Goal: Task Accomplishment & Management: Manage account settings

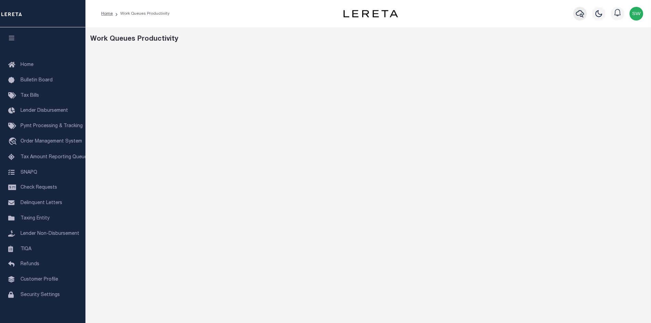
click at [580, 16] on icon "button" at bounding box center [580, 13] width 8 height 7
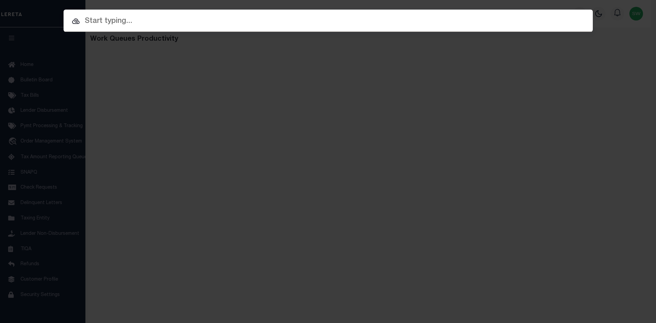
click at [100, 23] on input "text" at bounding box center [328, 21] width 529 height 12
paste input "4206240015056"
type input "4206240015056"
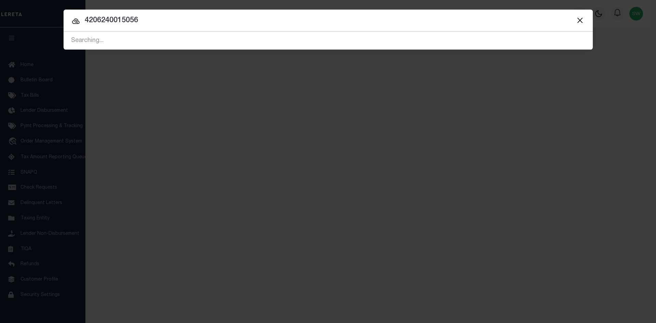
click at [152, 22] on input "4206240015056" at bounding box center [328, 21] width 529 height 12
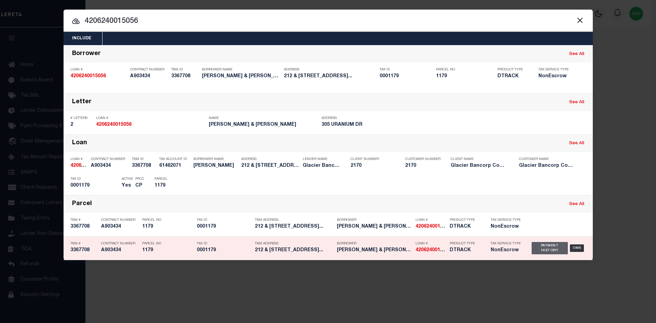
click at [545, 249] on div "Payment History" at bounding box center [550, 248] width 37 height 12
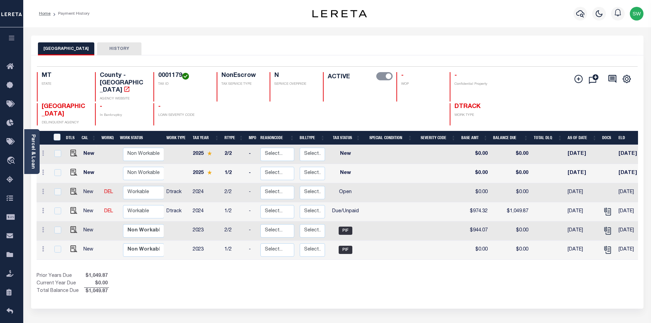
click at [305, 272] on div "Prior Years Due $1,049.87 Current Year Due $0.00 Total Balance Due $1,049.87" at bounding box center [187, 283] width 301 height 23
click at [261, 280] on div "Prior Years Due $1,049.87 Current Year Due $0.00 Total Balance Due $1,049.87" at bounding box center [187, 283] width 301 height 23
click at [191, 272] on div "Prior Years Due $1,049.87 Current Year Due $0.00 Total Balance Due $1,049.87" at bounding box center [187, 283] width 301 height 23
drag, startPoint x: 197, startPoint y: 271, endPoint x: 203, endPoint y: 263, distance: 9.9
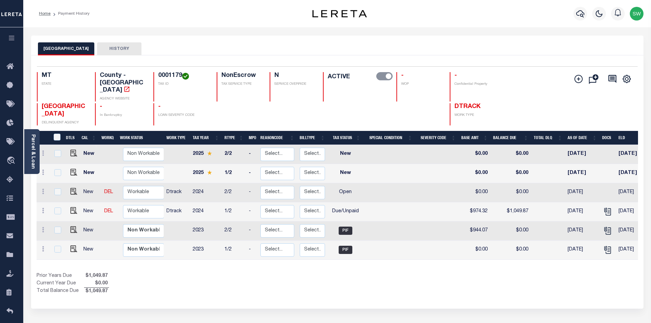
click at [197, 272] on div "Prior Years Due $1,049.87 Current Year Due $0.00 Total Balance Due $1,049.87" at bounding box center [187, 283] width 301 height 23
click at [130, 86] on icon "" at bounding box center [126, 89] width 7 height 7
drag, startPoint x: 181, startPoint y: 77, endPoint x: 152, endPoint y: 76, distance: 28.7
click at [152, 76] on div "MT STATE County - MT AGENCY WEBSITE 0001179 TAX ID NonEscrow TAX SERVICE TYPE N…" at bounding box center [287, 86] width 500 height 29
copy h4 "0001179"
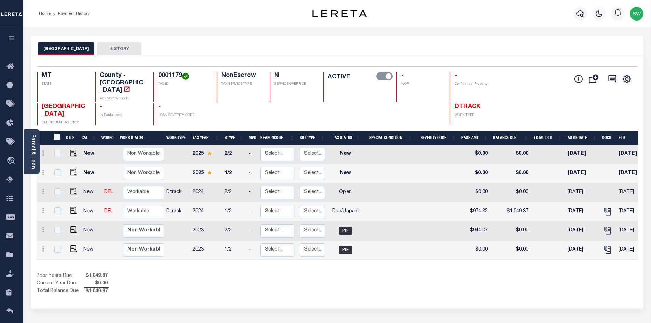
drag, startPoint x: 374, startPoint y: 262, endPoint x: 378, endPoint y: 248, distance: 14.2
click at [375, 272] on div "Show Tax Lines before Bill Release Date Prior Years Due $1,049.87 Current Year …" at bounding box center [337, 283] width 601 height 23
click at [355, 273] on div "Show Tax Lines before Bill Release Date Prior Years Due $1,049.87 Current Year …" at bounding box center [337, 283] width 601 height 23
click at [294, 274] on div "Prior Years Due $1,049.87 Current Year Due $0.00 Total Balance Due $1,049.87" at bounding box center [187, 283] width 301 height 23
click at [336, 272] on div "Prior Years Due $1,049.87 Current Year Due $0.00 Total Balance Due $1,049.87" at bounding box center [187, 283] width 301 height 23
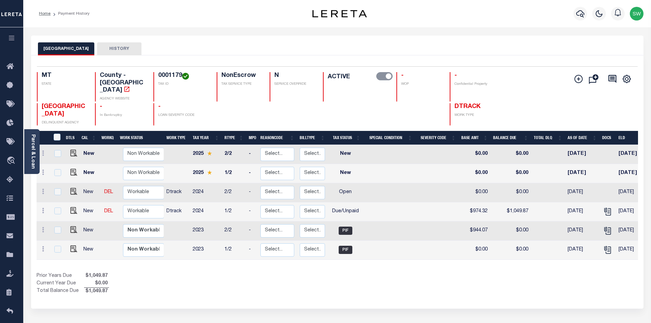
click at [343, 275] on div "Show Tax Lines before Bill Release Date Prior Years Due $1,049.87 Current Year …" at bounding box center [337, 283] width 601 height 23
click at [383, 272] on div "Show Tax Lines before Bill Release Date Prior Years Due $1,049.87 Current Year …" at bounding box center [337, 283] width 601 height 23
click at [356, 272] on div "Show Tax Lines before Bill Release Date Prior Years Due $1,049.87 Current Year …" at bounding box center [337, 283] width 601 height 23
click at [276, 283] on div "Selected 6 Results 1 Items per page 25 50 100 MT STATE 0001179" at bounding box center [337, 181] width 612 height 253
click at [44, 208] on icon at bounding box center [43, 210] width 2 height 5
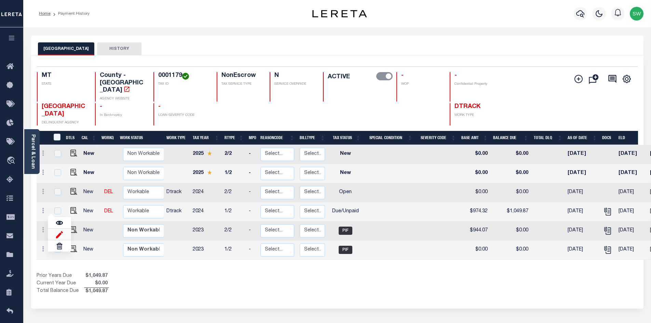
click at [62, 231] on img at bounding box center [59, 234] width 7 height 7
select select "DUE"
type input "$974.32"
type input "$1,049.87"
type input "[DATE]"
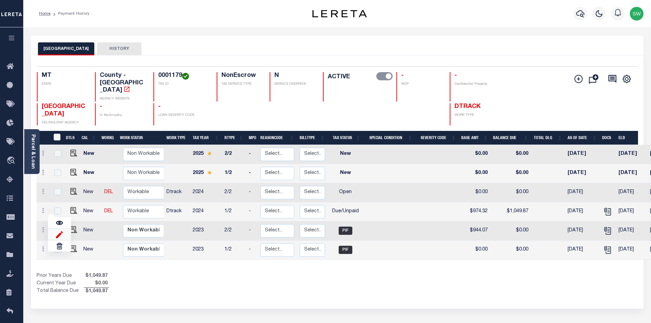
type input "03/31/2025"
type input "$75.55"
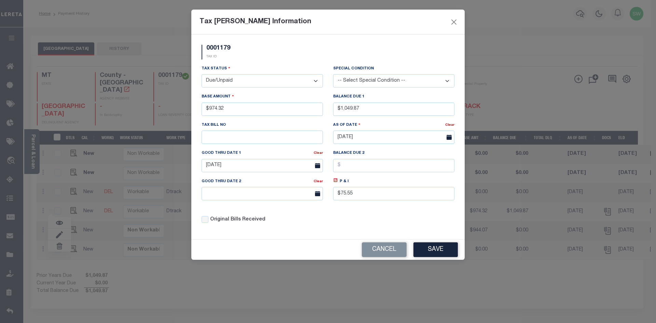
click at [316, 81] on select "- Select Status - Open Due/Unpaid Paid Incomplete No Tax Due Internal Refund Pr…" at bounding box center [262, 80] width 121 height 13
click at [315, 82] on select "- Select Status - Open Due/Unpaid Paid Incomplete No Tax Due Internal Refund Pr…" at bounding box center [262, 80] width 121 height 13
select select "PYD"
click at [202, 74] on select "- Select Status - Open Due/Unpaid Paid Incomplete No Tax Due Internal Refund Pr…" at bounding box center [262, 80] width 121 height 13
click at [247, 105] on input "$974.32" at bounding box center [262, 108] width 121 height 13
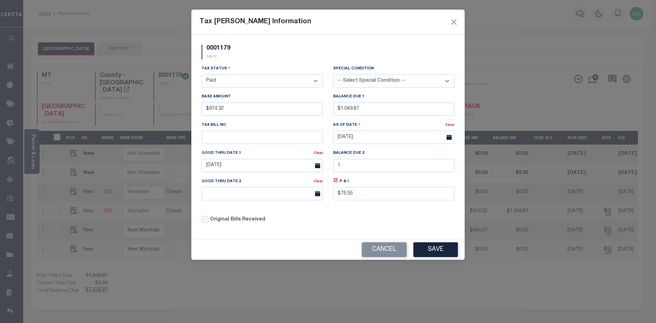
click at [262, 64] on div "0001179 TAX ID" at bounding box center [327, 55] width 263 height 20
click at [241, 169] on input "03/31/2025" at bounding box center [262, 165] width 121 height 13
click at [334, 233] on div "0001179 TAX ID Installment: TaxID: 0001179 Tax Status Open" at bounding box center [327, 137] width 273 height 205
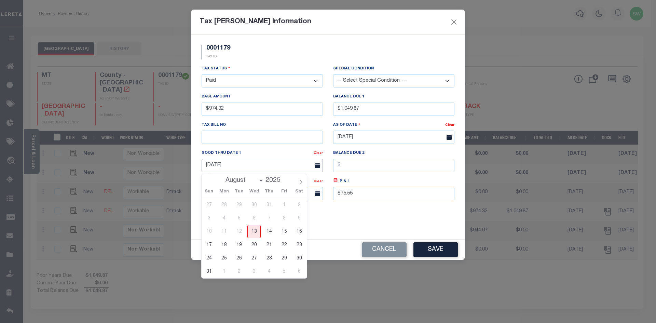
drag, startPoint x: 247, startPoint y: 172, endPoint x: 159, endPoint y: 170, distance: 88.1
click at [159, 170] on div "Tax Bill Amount Information 0001179 TAX ID Installment: TaxID: 0001179 Tax Stat…" at bounding box center [328, 161] width 656 height 323
click at [264, 56] on div "0001179 TAX ID" at bounding box center [327, 55] width 263 height 20
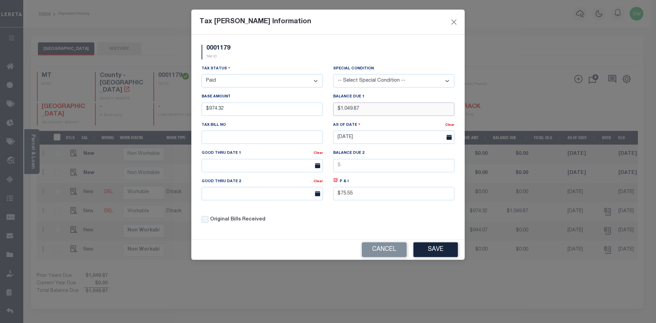
drag, startPoint x: 401, startPoint y: 111, endPoint x: 317, endPoint y: 120, distance: 84.8
click at [317, 120] on div "Tax Status - Select Status - Open Due/Unpaid Paid Incomplete No Tax Due Interna…" at bounding box center [327, 147] width 263 height 164
type input "$0.00"
drag, startPoint x: 364, startPoint y: 196, endPoint x: 335, endPoint y: 201, distance: 29.1
click at [335, 200] on input "$75.55" at bounding box center [393, 193] width 121 height 13
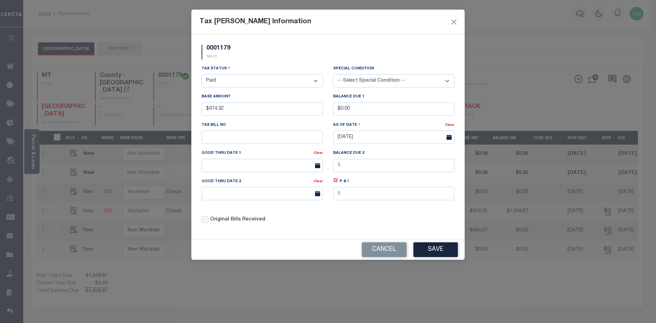
click at [320, 229] on div "Original Bills Received" at bounding box center [262, 217] width 132 height 23
drag, startPoint x: 289, startPoint y: 216, endPoint x: 249, endPoint y: 156, distance: 71.7
click at [289, 216] on div "Original Bills Received" at bounding box center [262, 217] width 132 height 23
click at [313, 219] on div "Original Bills Received" at bounding box center [262, 220] width 121 height 8
click at [287, 223] on div "Original Bills Received" at bounding box center [262, 220] width 121 height 8
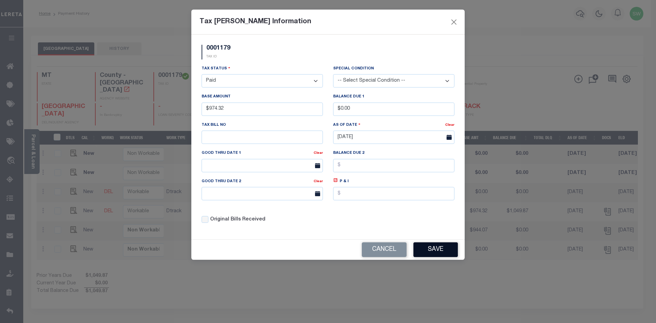
click at [434, 252] on button "Save" at bounding box center [435, 249] width 44 height 15
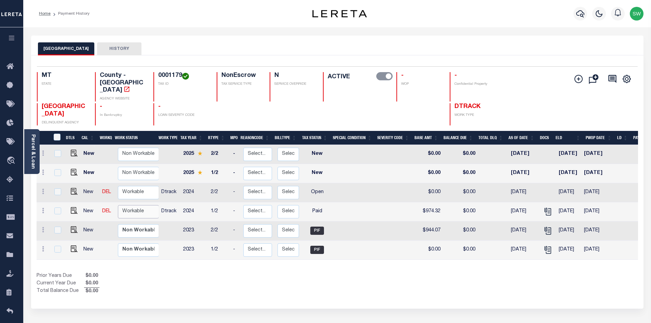
click at [142, 205] on select "Non Workable Workable" at bounding box center [138, 211] width 41 height 13
checkbox input "true"
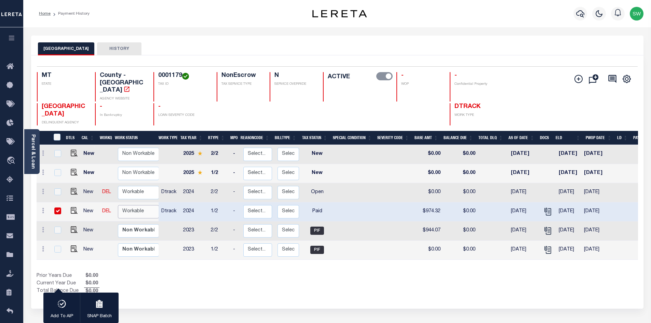
select select "true"
click at [118, 205] on select "Non Workable Workable" at bounding box center [138, 211] width 41 height 13
checkbox input "false"
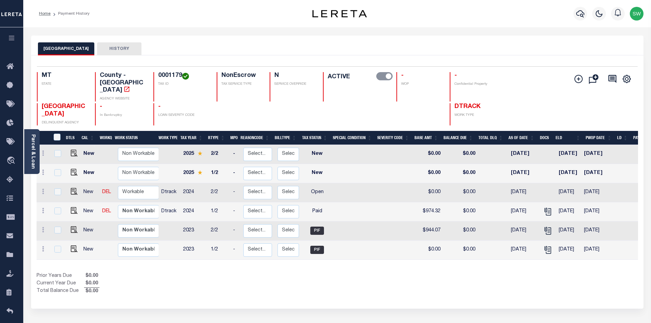
click at [179, 272] on div "Prior Years Due $0.00 Current Year Due $0.00 Total Balance Due $0.00" at bounding box center [187, 283] width 301 height 23
click at [41, 190] on link at bounding box center [43, 192] width 8 height 5
click at [60, 211] on img at bounding box center [59, 214] width 7 height 7
select select "OP2"
type input "$0.00"
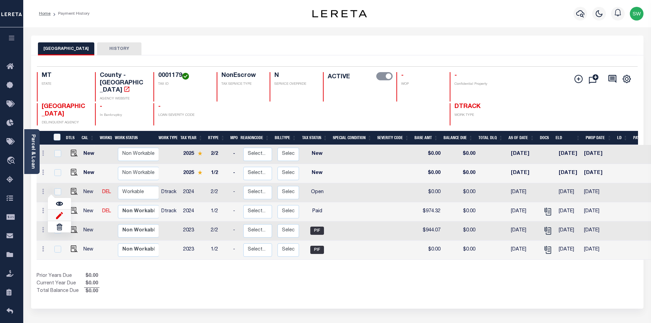
type input "$0.00"
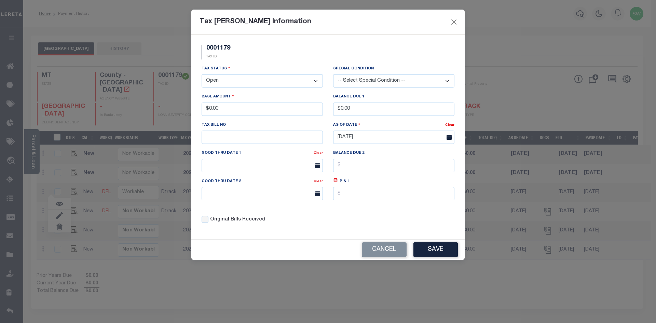
click at [316, 82] on select "- Select Status - Open Due/Unpaid Paid Incomplete No Tax Due Internal Refund Pr…" at bounding box center [262, 80] width 121 height 13
select select "PYD"
click at [202, 74] on select "- Select Status - Open Due/Unpaid Paid Incomplete No Tax Due Internal Refund Pr…" at bounding box center [262, 80] width 121 height 13
drag, startPoint x: 229, startPoint y: 107, endPoint x: 189, endPoint y: 118, distance: 42.1
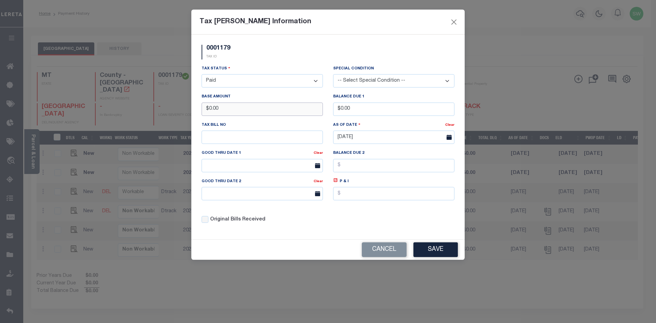
click at [189, 118] on div "Tax Bill Amount Information 0001179 TAX ID Installment: TaxID: 0001179 Tax Stat…" at bounding box center [328, 161] width 656 height 323
type input "$904.30"
click at [307, 56] on div "0001179 TAX ID" at bounding box center [327, 55] width 263 height 20
click at [343, 217] on div "Tax Status - Select Status - Open Due/Unpaid Paid Incomplete No Tax Due Interna…" at bounding box center [327, 147] width 263 height 164
click at [448, 254] on button "Save" at bounding box center [435, 249] width 44 height 15
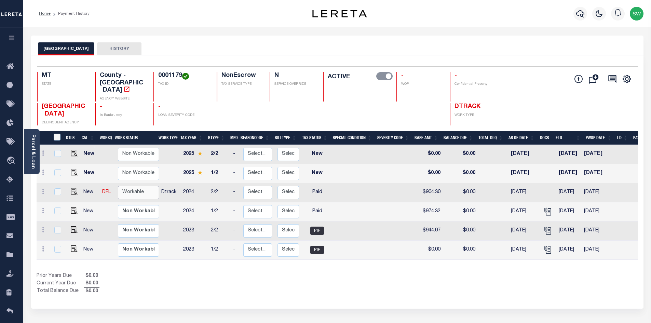
drag, startPoint x: 143, startPoint y: 177, endPoint x: 156, endPoint y: 178, distance: 13.4
click at [143, 186] on select "Non Workable Workable" at bounding box center [138, 192] width 41 height 13
checkbox input "true"
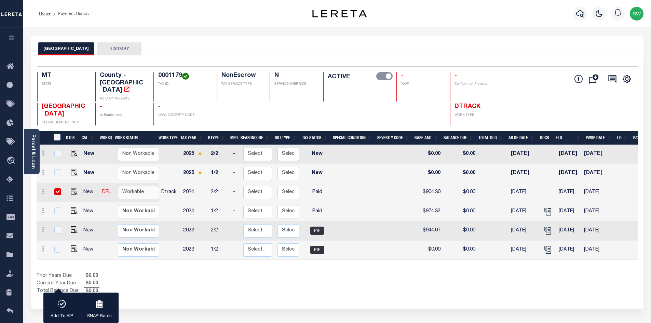
select select "true"
click at [118, 186] on select "Non Workable Workable" at bounding box center [138, 192] width 41 height 13
checkbox input "false"
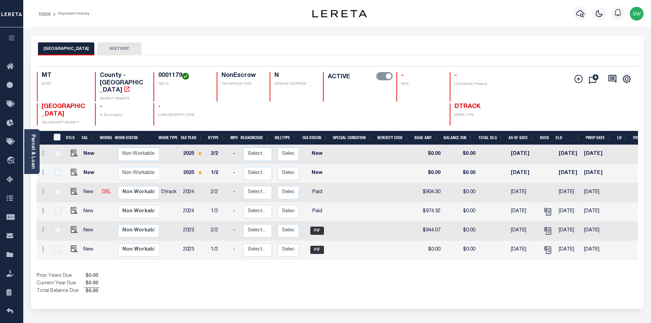
click at [180, 273] on div "Prior Years Due $0.00 Current Year Due $0.00 Total Balance Due $0.00" at bounding box center [187, 283] width 301 height 23
click at [268, 278] on div "Prior Years Due $0.00 Current Year Due $0.00 Total Balance Due $0.00" at bounding box center [187, 283] width 301 height 23
click at [580, 14] on icon "button" at bounding box center [580, 14] width 8 height 8
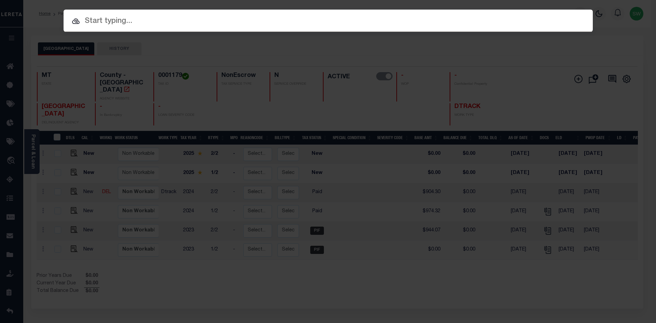
click at [110, 25] on input "text" at bounding box center [328, 21] width 529 height 12
paste input "4203230012850"
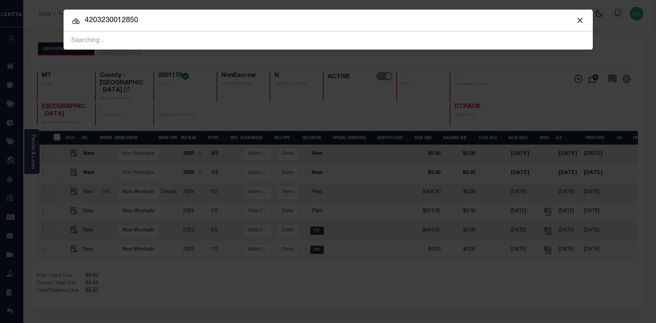
click at [154, 22] on input "4203230012850" at bounding box center [328, 21] width 529 height 12
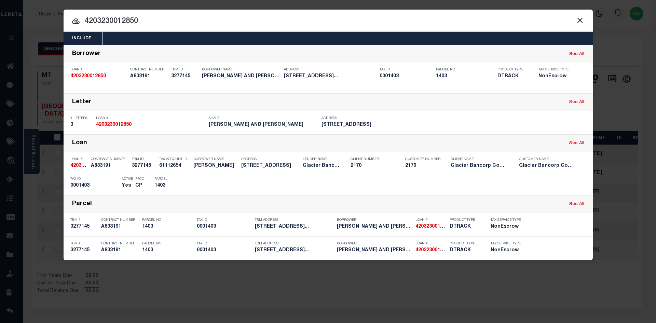
type input "4203230012850"
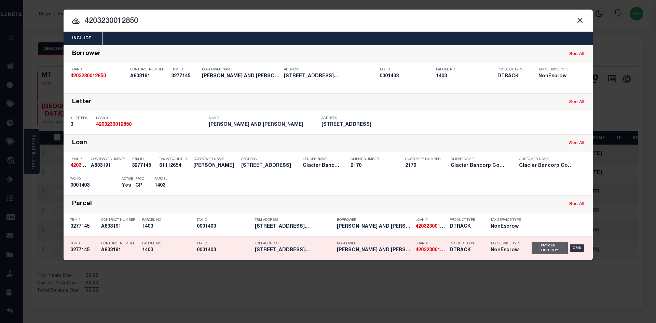
click at [547, 250] on div "Payment History" at bounding box center [550, 248] width 37 height 12
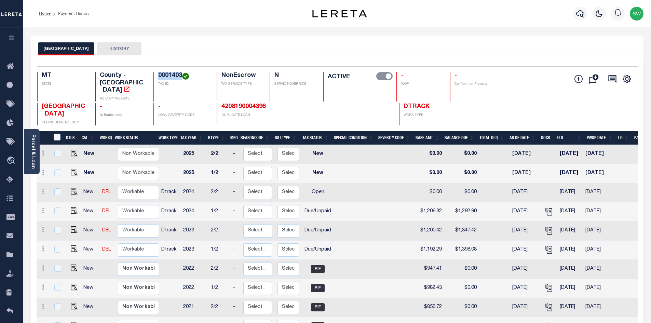
drag, startPoint x: 183, startPoint y: 72, endPoint x: 155, endPoint y: 71, distance: 27.7
click at [155, 71] on div "Selected 16 Results 1 Items per page 25 50 100 MT STATE County - MT AGENCY WEBS…" at bounding box center [336, 95] width 611 height 59
copy h4 "0001403"
click at [44, 246] on icon at bounding box center [43, 248] width 2 height 5
click at [41, 247] on link at bounding box center [43, 249] width 8 height 5
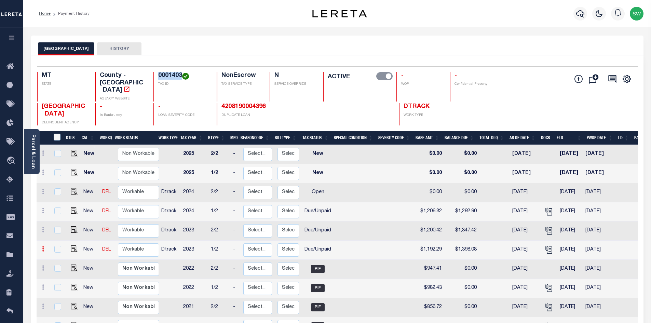
click at [41, 247] on link at bounding box center [43, 249] width 8 height 5
click at [60, 269] on img at bounding box center [59, 272] width 7 height 7
select select "DUE"
type input "$1,192.29"
type input "$1,398.08"
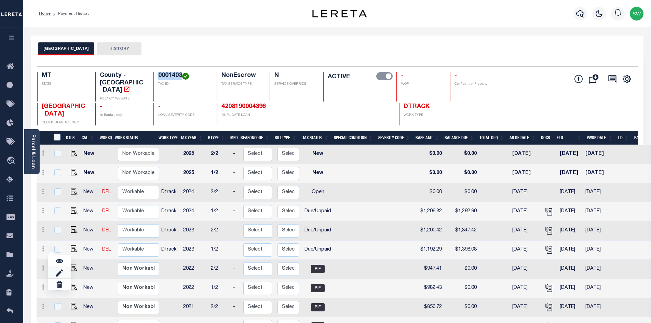
type input "[DATE]"
type input "$205.79"
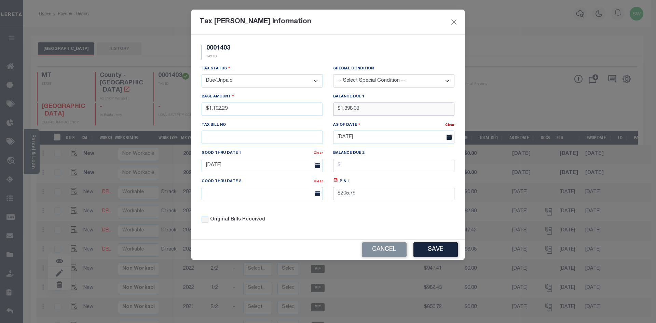
drag, startPoint x: 370, startPoint y: 110, endPoint x: 335, endPoint y: 112, distance: 34.9
click at [335, 112] on input "$1,398.08" at bounding box center [393, 108] width 121 height 13
type input "$1,419.30"
click at [360, 223] on div "Tax Status - Select Status - Open Due/Unpaid Paid Incomplete No Tax Due Interna…" at bounding box center [327, 147] width 263 height 164
click at [336, 181] on icon at bounding box center [335, 180] width 2 height 2
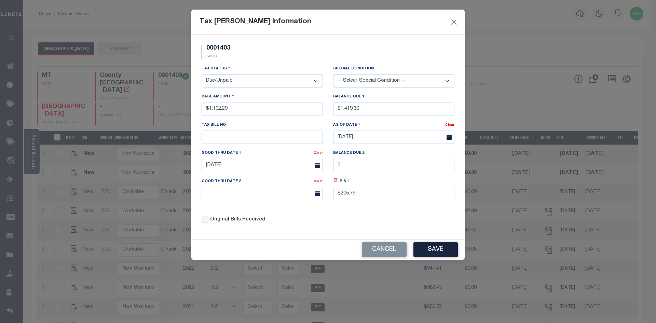
type input "$227.01"
click at [336, 220] on div "Tax Status - Select Status - Open Due/Unpaid Paid Incomplete No Tax Due Interna…" at bounding box center [327, 147] width 263 height 164
click at [362, 219] on div "Tax Status - Select Status - Open Due/Unpaid Paid Incomplete No Tax Due Interna…" at bounding box center [327, 147] width 263 height 164
click at [332, 216] on div "Tax Status - Select Status - Open Due/Unpaid Paid Incomplete No Tax Due Interna…" at bounding box center [327, 147] width 263 height 164
click at [344, 228] on div "Tax Status - Select Status - Open Due/Unpaid Paid Incomplete No Tax Due Interna…" at bounding box center [327, 147] width 263 height 164
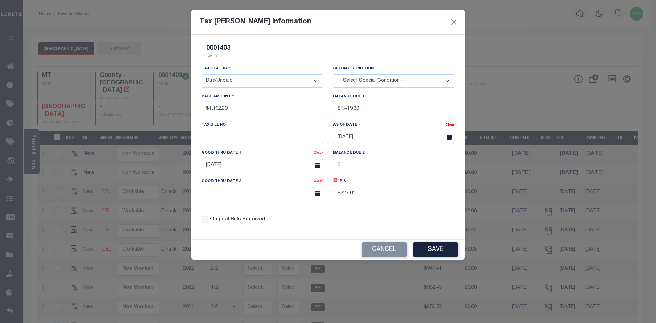
click at [335, 181] on icon at bounding box center [335, 180] width 5 height 5
click at [325, 227] on div "Original Bills Received" at bounding box center [262, 217] width 132 height 23
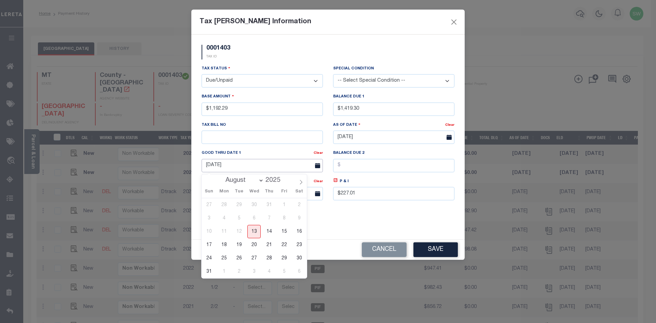
click at [232, 166] on input "[DATE]" at bounding box center [262, 165] width 121 height 13
drag, startPoint x: 210, startPoint y: 272, endPoint x: 213, endPoint y: 267, distance: 6.3
click at [210, 272] on span "31" at bounding box center [208, 271] width 13 height 13
type input "[DATE]"
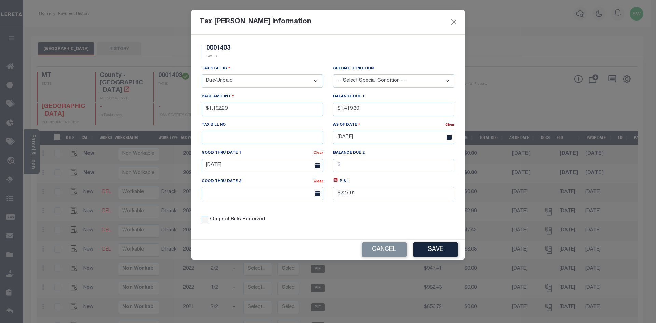
click at [329, 220] on div "Tax Status - Select Status - Open Due/Unpaid Paid Incomplete No Tax Due Interna…" at bounding box center [327, 147] width 263 height 164
drag, startPoint x: 336, startPoint y: 225, endPoint x: 331, endPoint y: 214, distance: 12.2
click at [335, 224] on div "Tax Status - Select Status - Open Due/Unpaid Paid Incomplete No Tax Due Interna…" at bounding box center [327, 147] width 263 height 164
click at [346, 224] on div "Tax Status - Select Status - Open Due/Unpaid Paid Incomplete No Tax Due Interna…" at bounding box center [327, 147] width 263 height 164
click at [336, 181] on icon at bounding box center [335, 180] width 2 height 2
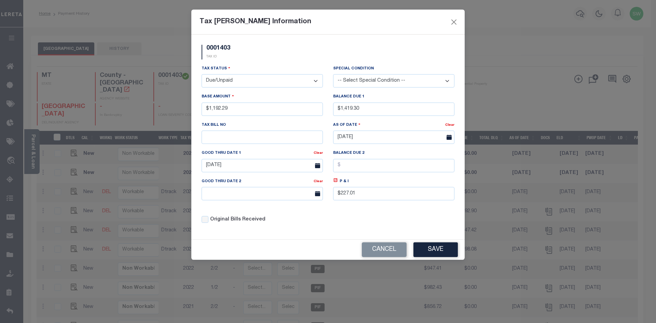
click at [334, 226] on div "Tax Status - Select Status - Open Due/Unpaid Paid Incomplete No Tax Due Interna…" at bounding box center [327, 147] width 263 height 164
click at [347, 228] on div "Tax Status - Select Status - Open Due/Unpaid Paid Incomplete No Tax Due Interna…" at bounding box center [327, 147] width 263 height 164
drag, startPoint x: 350, startPoint y: 211, endPoint x: 361, endPoint y: 211, distance: 11.3
click at [350, 211] on div "Tax Status - Select Status - Open Due/Unpaid Paid Incomplete No Tax Due Interna…" at bounding box center [327, 147] width 263 height 164
drag, startPoint x: 330, startPoint y: 229, endPoint x: 319, endPoint y: 212, distance: 19.4
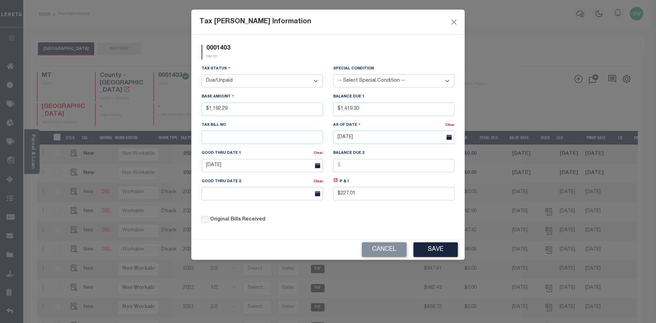
click at [331, 229] on div "Tax Status - Select Status - Open Due/Unpaid Paid Incomplete No Tax Due Interna…" at bounding box center [327, 147] width 263 height 164
click at [371, 226] on div "Tax Status - Select Status - Open Due/Unpaid Paid Incomplete No Tax Due Interna…" at bounding box center [327, 147] width 263 height 164
click at [340, 217] on div "Tax Status - Select Status - Open Due/Unpaid Paid Incomplete No Tax Due Interna…" at bounding box center [327, 147] width 263 height 164
click at [368, 225] on div "Tax Status - Select Status - Open Due/Unpaid Paid Incomplete No Tax Due Interna…" at bounding box center [327, 147] width 263 height 164
click at [354, 229] on div "Tax Status - Select Status - Open Due/Unpaid Paid Incomplete No Tax Due Interna…" at bounding box center [327, 147] width 263 height 164
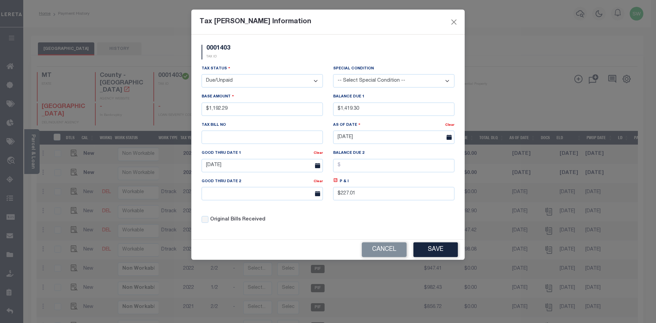
click at [508, 13] on div "Tax Bill Amount Information 0001403 TAX ID Installment: TaxID: 0001403 Tax Stat…" at bounding box center [328, 161] width 656 height 323
click at [351, 220] on div "Tax Status - Select Status - Open Due/Unpaid Paid Incomplete No Tax Due Interna…" at bounding box center [327, 147] width 263 height 164
click at [356, 222] on div "Tax Status - Select Status - Open Due/Unpaid Paid Incomplete No Tax Due Interna…" at bounding box center [327, 147] width 263 height 164
click at [328, 210] on div "Tax Status - Select Status - Open Due/Unpaid Paid Incomplete No Tax Due Interna…" at bounding box center [327, 147] width 263 height 164
click at [349, 216] on div "Tax Status - Select Status - Open Due/Unpaid Paid Incomplete No Tax Due Interna…" at bounding box center [327, 147] width 263 height 164
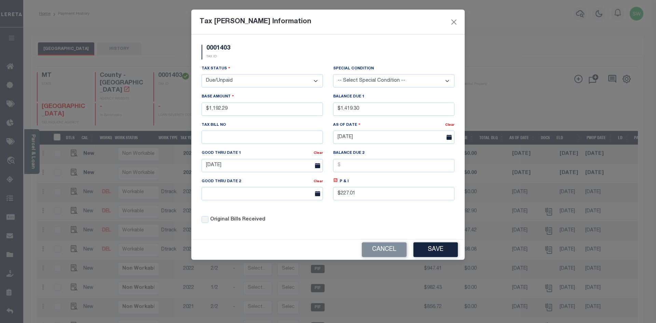
click at [350, 214] on div "Tax Status - Select Status - Open Due/Unpaid Paid Incomplete No Tax Due Interna…" at bounding box center [327, 147] width 263 height 164
click at [350, 200] on input "$227.01" at bounding box center [393, 193] width 121 height 13
click at [336, 181] on icon at bounding box center [335, 180] width 5 height 5
click at [353, 220] on div "Tax Status - Select Status - Open Due/Unpaid Paid Incomplete No Tax Due Interna…" at bounding box center [327, 147] width 263 height 164
click at [395, 222] on div "Tax Status - Select Status - Open Due/Unpaid Paid Incomplete No Tax Due Interna…" at bounding box center [327, 147] width 263 height 164
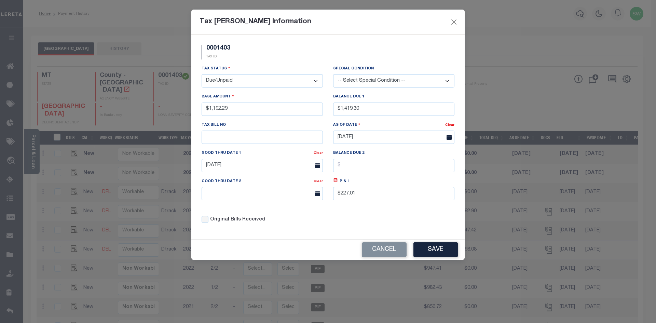
click at [348, 224] on div "Tax Status - Select Status - Open Due/Unpaid Paid Incomplete No Tax Due Interna…" at bounding box center [327, 147] width 263 height 164
click at [344, 221] on div "Tax Status - Select Status - Open Due/Unpaid Paid Incomplete No Tax Due Interna…" at bounding box center [327, 147] width 263 height 164
drag, startPoint x: 368, startPoint y: 219, endPoint x: 411, endPoint y: 238, distance: 46.8
click at [369, 219] on div "Tax Status - Select Status - Open Due/Unpaid Paid Incomplete No Tax Due Interna…" at bounding box center [327, 147] width 263 height 164
click at [431, 251] on button "Save" at bounding box center [435, 249] width 44 height 15
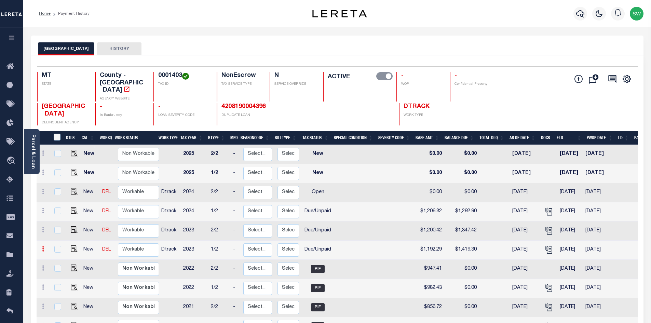
click at [41, 247] on link at bounding box center [43, 249] width 8 height 5
click at [42, 246] on icon at bounding box center [43, 248] width 2 height 5
click at [45, 247] on link at bounding box center [43, 249] width 8 height 5
click at [43, 246] on icon at bounding box center [43, 248] width 2 height 5
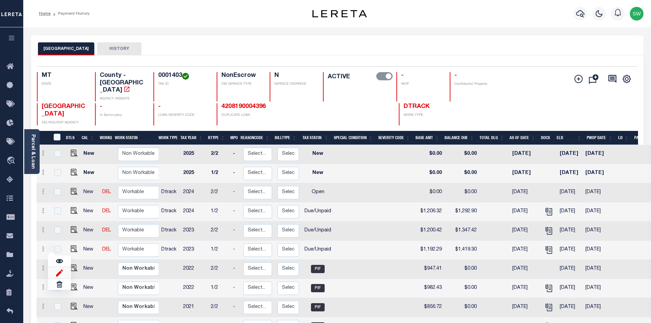
click at [59, 269] on img at bounding box center [59, 272] width 7 height 7
type input "$1,192.29"
type input "$1,419.30"
type input "[DATE]"
type input "$227.01"
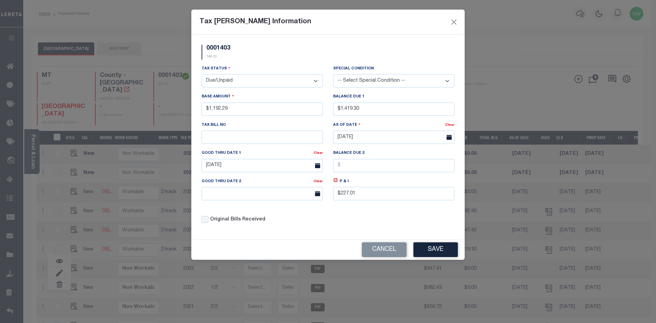
click at [359, 223] on div "Tax Status - Select Status - Open Due/Unpaid Paid Incomplete No Tax Due Interna…" at bounding box center [327, 147] width 263 height 164
click at [367, 231] on div "0001403 TAX ID Installment: TaxID: 0001403 Tax Status Open" at bounding box center [327, 137] width 273 height 205
click at [436, 255] on button "Save" at bounding box center [435, 249] width 44 height 15
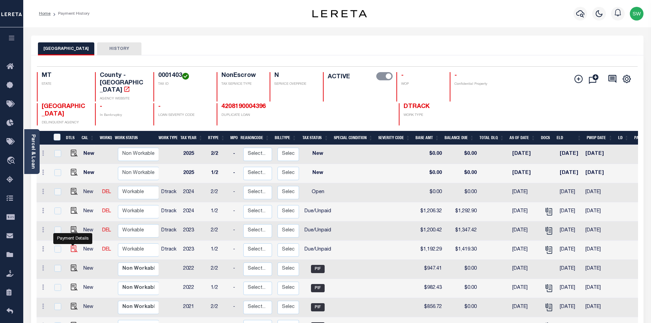
click at [72, 245] on img at bounding box center [74, 248] width 7 height 7
checkbox input "true"
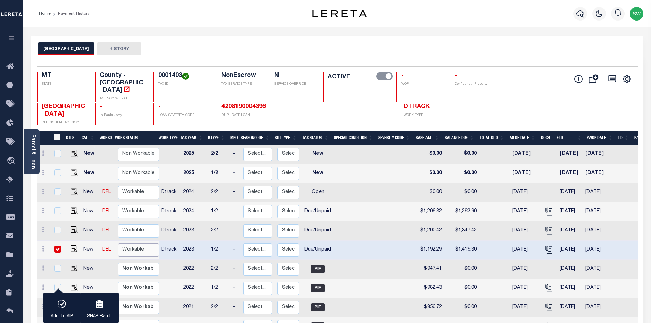
click at [131, 243] on select "Non Workable Workable" at bounding box center [138, 249] width 41 height 13
checkbox input "false"
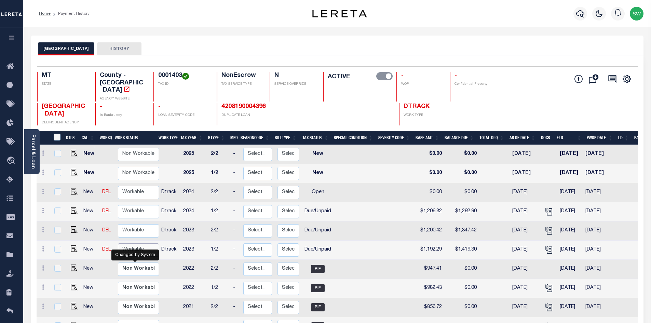
select select "true"
click at [118, 243] on select "Non Workable Workable" at bounding box center [138, 249] width 41 height 13
checkbox input "true"
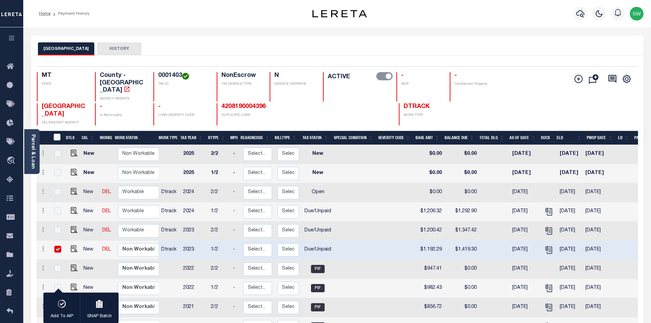
click at [334, 240] on td at bounding box center [356, 249] width 44 height 19
checkbox input "false"
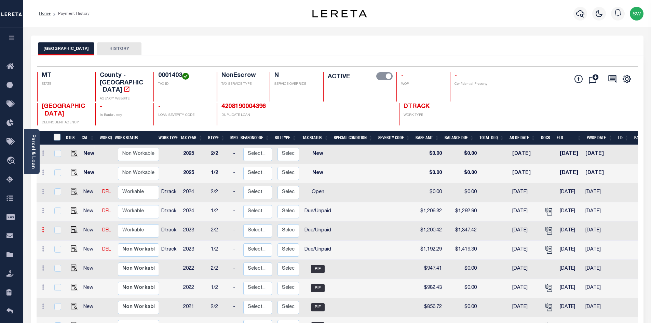
click at [43, 227] on icon at bounding box center [43, 229] width 2 height 5
click at [56, 250] on img at bounding box center [59, 253] width 7 height 7
type input "$1,200.42"
type input "$1,347.42"
type input "[DATE]"
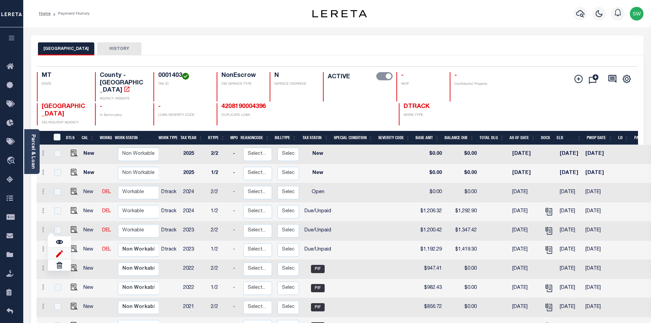
type input "$147.00"
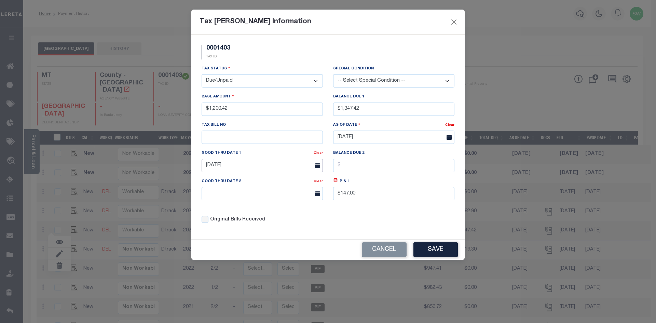
click at [246, 163] on input "[DATE]" at bounding box center [262, 165] width 121 height 13
click at [228, 165] on input "[DATE]" at bounding box center [262, 165] width 121 height 13
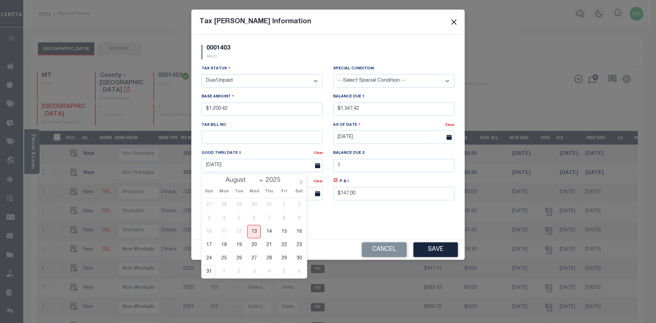
click at [207, 270] on span "31" at bounding box center [208, 271] width 13 height 13
type input "[DATE]"
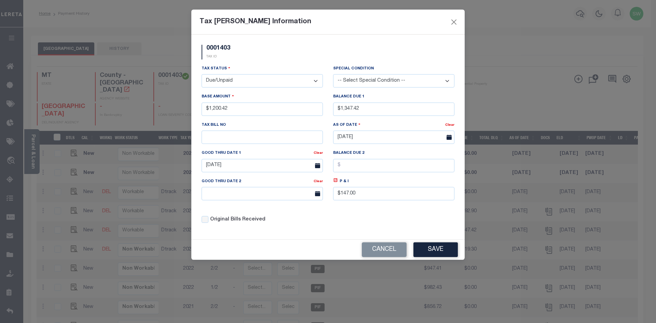
click at [326, 225] on div "Original Bills Received" at bounding box center [262, 217] width 132 height 23
click at [308, 113] on div "Tax Status - Select Status - Open Due/Unpaid Paid Incomplete No Tax Due Interna…" at bounding box center [327, 147] width 263 height 164
type input "$1,368.80"
click at [335, 181] on icon at bounding box center [335, 180] width 5 height 5
type input "$168.38"
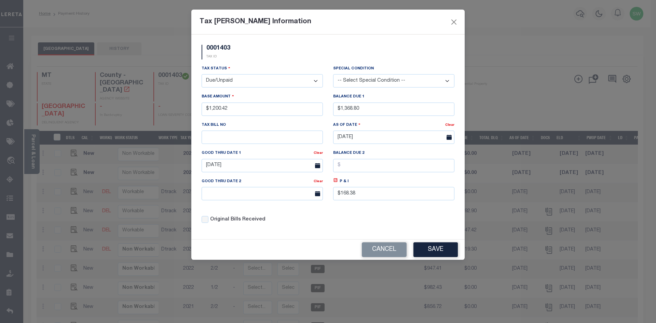
click at [336, 233] on div "0001403 TAX ID Installment: TaxID: 0001403 Tax Status Open" at bounding box center [327, 137] width 273 height 205
click at [345, 217] on div "Tax Status - Select Status - Open Due/Unpaid Paid Incomplete No Tax Due Interna…" at bounding box center [327, 147] width 263 height 164
click at [329, 206] on div "P & I $168.38" at bounding box center [394, 192] width 132 height 28
click at [442, 254] on button "Save" at bounding box center [435, 249] width 44 height 15
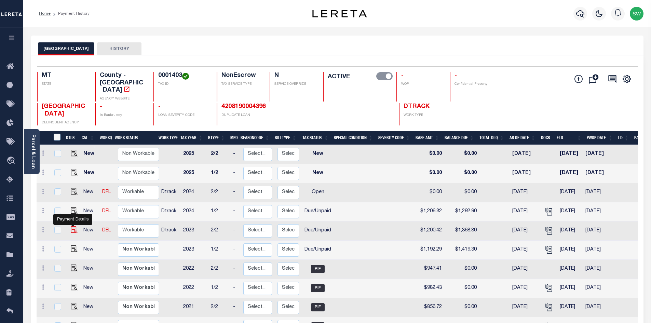
click at [71, 226] on img at bounding box center [74, 229] width 7 height 7
checkbox input "true"
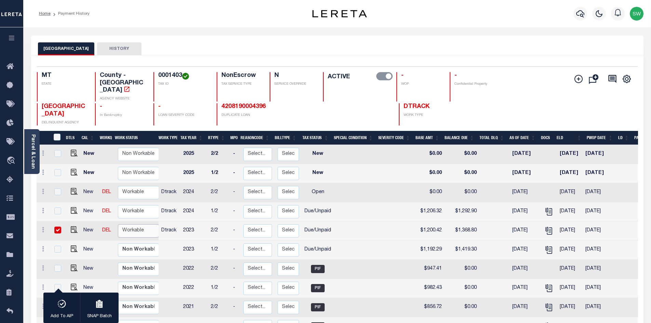
click at [131, 224] on select "Non Workable Workable" at bounding box center [138, 230] width 41 height 13
checkbox input "false"
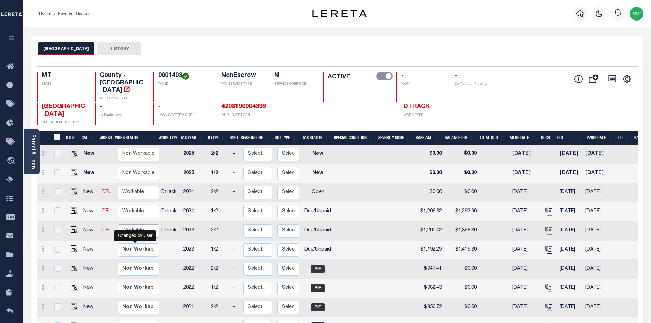
select select "true"
click at [118, 224] on select "Non Workable Workable" at bounding box center [138, 230] width 41 height 13
checkbox input "true"
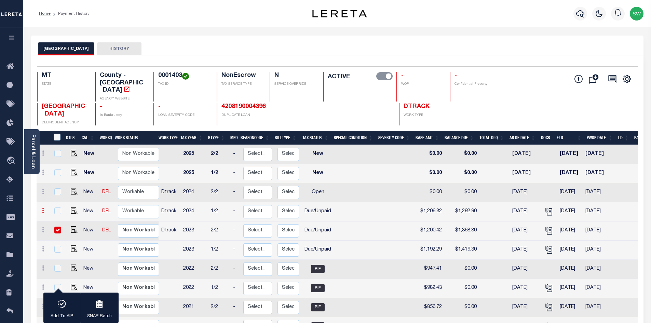
click at [43, 208] on icon at bounding box center [43, 210] width 2 height 5
click at [64, 229] on link at bounding box center [59, 234] width 23 height 11
type input "$1,206.32"
type input "$1,292.90"
type input "[DATE]"
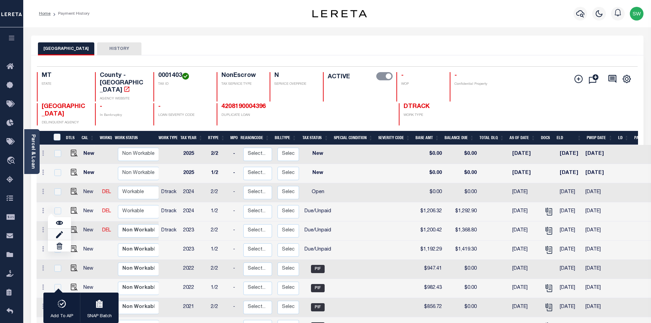
type input "$86.58"
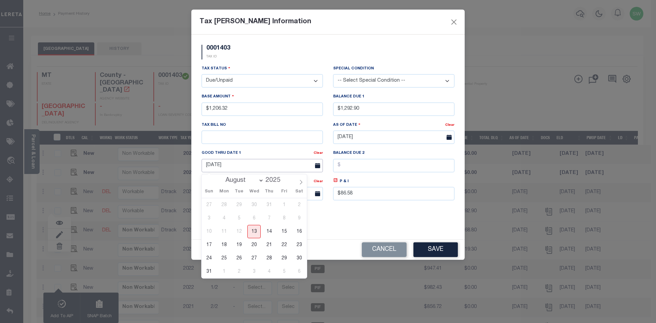
click at [230, 167] on input "[DATE]" at bounding box center [262, 165] width 121 height 13
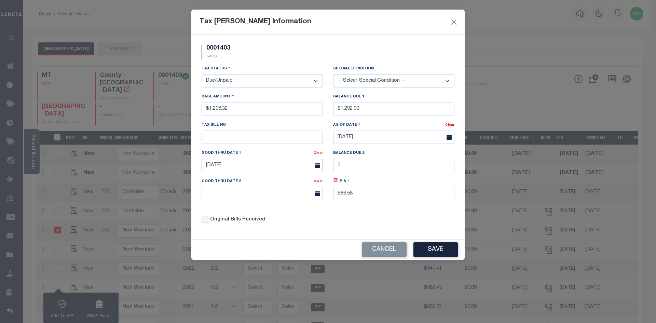
click at [236, 167] on input "[DATE]" at bounding box center [262, 165] width 121 height 13
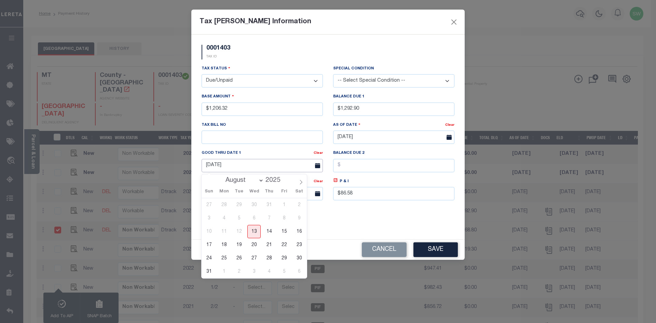
click at [230, 167] on input "[DATE]" at bounding box center [262, 165] width 121 height 13
click at [225, 167] on input "[DATE]" at bounding box center [262, 165] width 121 height 13
click at [209, 272] on span "31" at bounding box center [208, 271] width 13 height 13
type input "[DATE]"
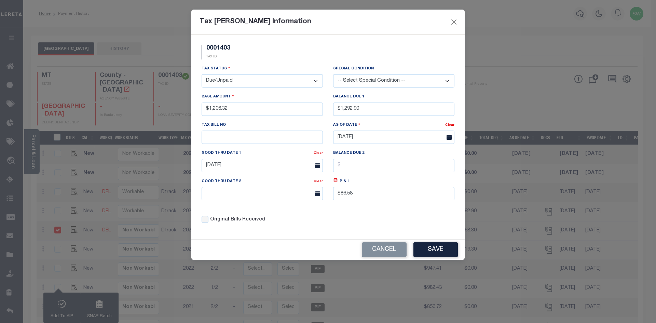
click at [320, 234] on div "0001403 TAX ID Installment: TaxID: 0001403 Tax Status Open" at bounding box center [327, 137] width 273 height 205
click at [222, 115] on div "Tax Status - Select Status - Open Due/Unpaid Paid Incomplete No Tax Due Interna…" at bounding box center [327, 147] width 263 height 164
type input "$1,314.39"
click at [337, 183] on icon at bounding box center [335, 180] width 5 height 5
type input "$108.07"
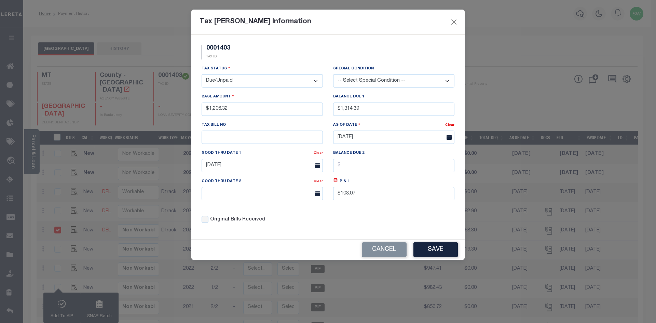
drag, startPoint x: 334, startPoint y: 216, endPoint x: 339, endPoint y: 198, distance: 17.9
click at [334, 216] on div "Tax Status - Select Status - Open Due/Unpaid Paid Incomplete No Tax Due Interna…" at bounding box center [327, 147] width 263 height 164
click at [336, 181] on icon at bounding box center [335, 180] width 2 height 2
click at [325, 229] on div "Original Bills Received" at bounding box center [262, 217] width 132 height 23
click at [337, 183] on icon at bounding box center [335, 180] width 5 height 5
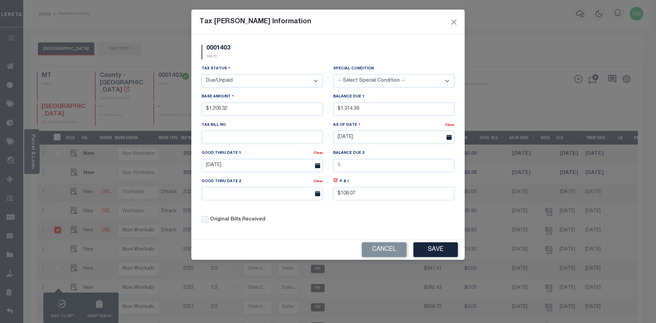
click at [312, 231] on div "0001403 TAX ID Installment: TaxID: 0001403 Tax Status Open" at bounding box center [327, 137] width 273 height 205
click at [320, 219] on div "Original Bills Received" at bounding box center [262, 220] width 121 height 8
drag, startPoint x: 316, startPoint y: 234, endPoint x: 360, endPoint y: 230, distance: 44.9
click at [316, 234] on div "0001403 TAX ID Installment: TaxID: 0001403 Tax Status Open" at bounding box center [327, 137] width 273 height 205
click at [446, 253] on button "Save" at bounding box center [435, 249] width 44 height 15
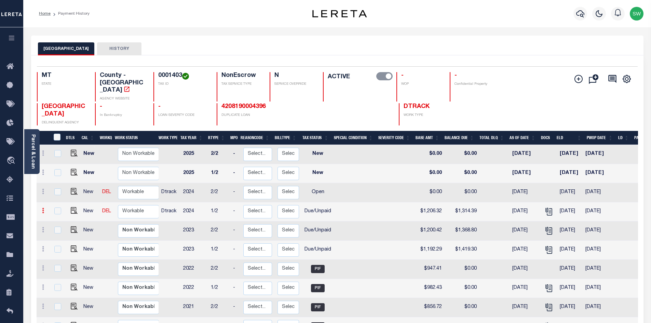
click at [42, 208] on icon at bounding box center [43, 210] width 2 height 5
click at [44, 208] on icon at bounding box center [43, 210] width 2 height 5
click at [73, 207] on img at bounding box center [74, 210] width 7 height 7
checkbox input "true"
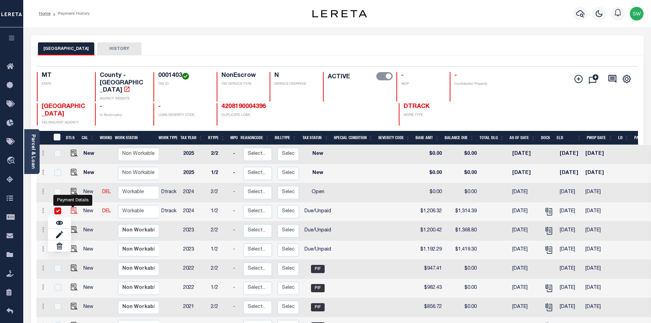
checkbox input "true"
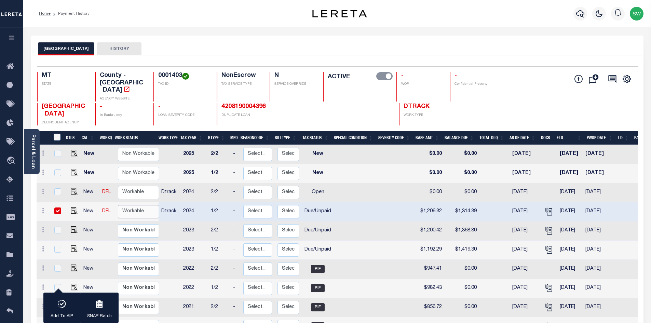
click at [129, 205] on select "Non Workable Workable" at bounding box center [138, 211] width 41 height 13
checkbox input "false"
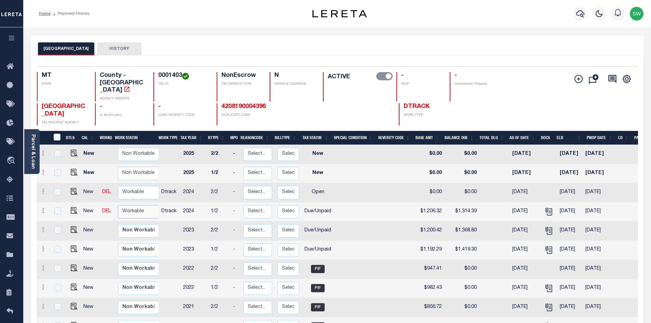
select select "true"
click at [118, 205] on select "Non Workable Workable" at bounding box center [138, 211] width 41 height 13
checkbox input "true"
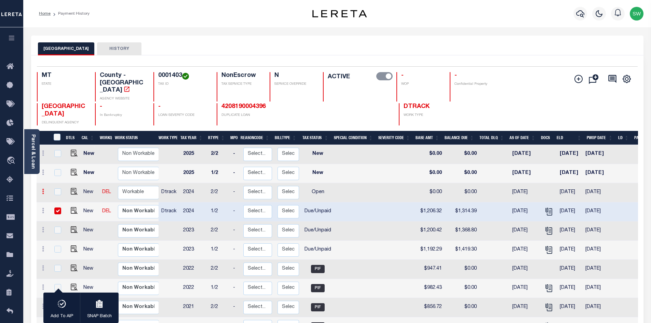
click at [42, 189] on icon at bounding box center [43, 191] width 2 height 5
click at [63, 209] on link at bounding box center [59, 214] width 23 height 11
select select "OP2"
type input "$0.00"
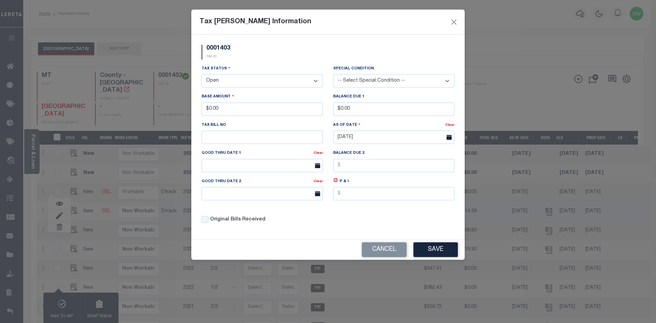
click at [314, 82] on select "- Select Status - Open Due/Unpaid Paid Incomplete No Tax Due Internal Refund Pr…" at bounding box center [262, 80] width 121 height 13
select select "DUE"
click at [202, 74] on select "- Select Status - Open Due/Unpaid Paid Incomplete No Tax Due Internal Refund Pr…" at bounding box center [262, 80] width 121 height 13
click at [266, 63] on div "0001403 TAX ID" at bounding box center [327, 55] width 263 height 20
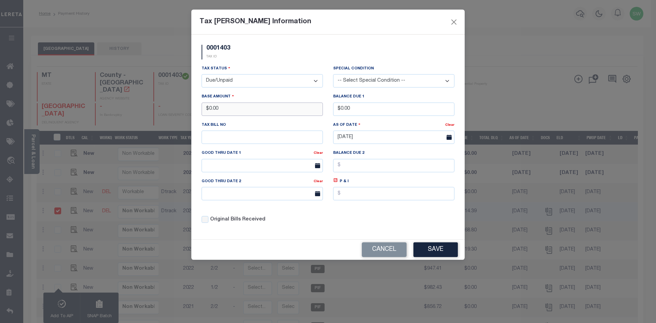
drag, startPoint x: 123, startPoint y: 120, endPoint x: 106, endPoint y: 121, distance: 17.5
click at [106, 121] on div "Tax Bill Amount Information 0001403 TAX ID Installment: TaxID: 0001403 Tax Stat…" at bounding box center [328, 161] width 656 height 323
type input "$1,171.32"
drag, startPoint x: 357, startPoint y: 108, endPoint x: 261, endPoint y: 120, distance: 97.0
click at [261, 120] on div "Tax Status - Select Status - Open Due/Unpaid Paid Incomplete No Tax Due Interna…" at bounding box center [327, 147] width 263 height 164
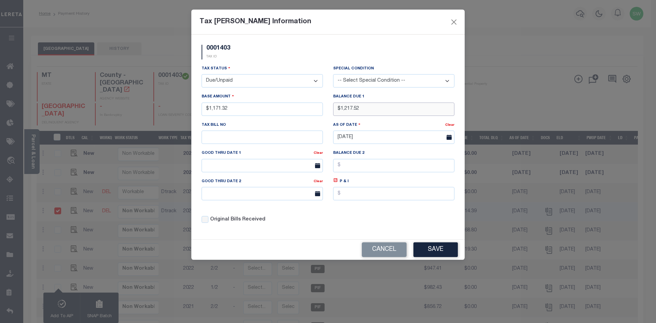
type input "$1,217.52"
click at [321, 234] on div "0001403 TAX ID Installment: TaxID: 0001403 Tax Status Open" at bounding box center [327, 137] width 273 height 205
click at [336, 181] on icon at bounding box center [336, 180] width 4 height 4
type input "$46.20"
drag, startPoint x: 342, startPoint y: 210, endPoint x: 350, endPoint y: 208, distance: 8.3
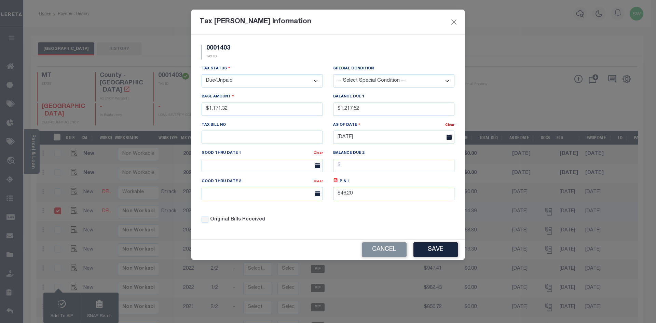
click at [342, 210] on div "Tax Status - Select Status - Open Due/Unpaid Paid Incomplete No Tax Due Interna…" at bounding box center [327, 147] width 263 height 164
click at [218, 163] on input "text" at bounding box center [262, 165] width 121 height 13
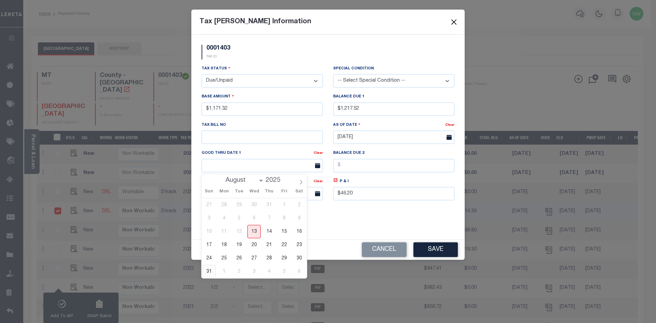
click at [207, 272] on span "31" at bounding box center [208, 271] width 13 height 13
type input "[DATE]"
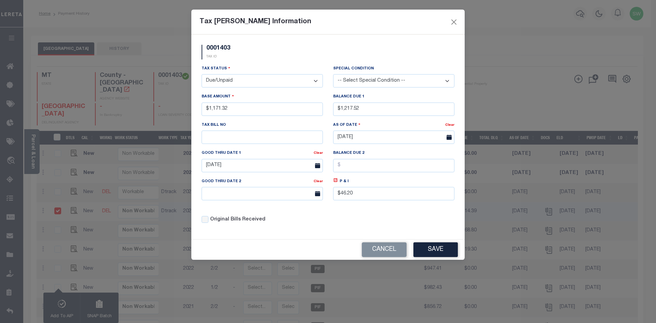
click at [340, 226] on div "Tax Status - Select Status - Open Due/Unpaid Paid Incomplete No Tax Due Interna…" at bounding box center [327, 147] width 263 height 164
drag, startPoint x: 367, startPoint y: 224, endPoint x: 377, endPoint y: 219, distance: 11.2
click at [367, 224] on div "Tax Status - Select Status - Open Due/Unpaid Paid Incomplete No Tax Due Interna…" at bounding box center [327, 147] width 263 height 164
click at [353, 220] on div "Tax Status - Select Status - Open Due/Unpaid Paid Incomplete No Tax Due Interna…" at bounding box center [327, 147] width 263 height 164
click at [440, 250] on button "Save" at bounding box center [435, 249] width 44 height 15
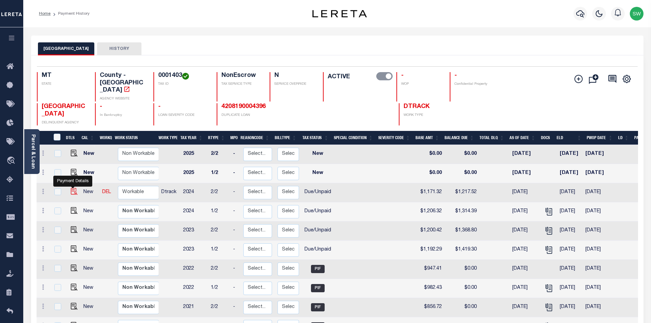
click at [71, 188] on img at bounding box center [74, 191] width 7 height 7
checkbox input "true"
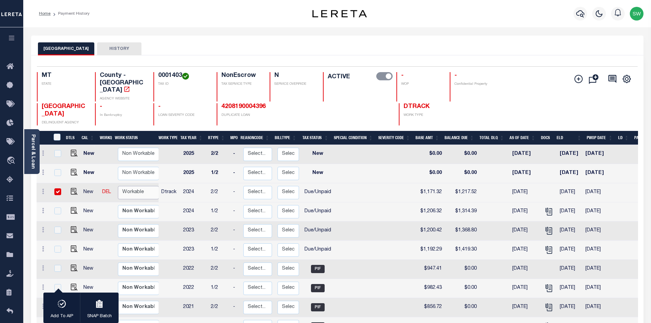
click at [144, 186] on select "Non Workable Workable" at bounding box center [138, 192] width 41 height 13
checkbox input "false"
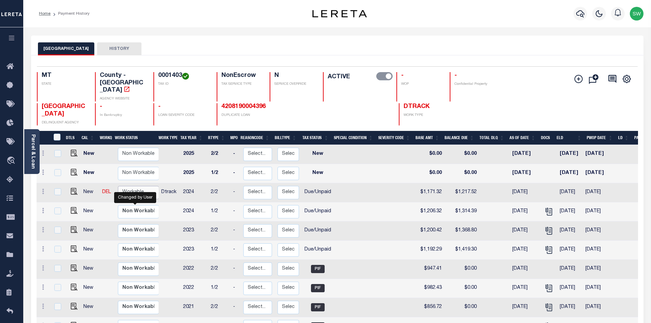
select select "true"
click at [118, 186] on select "Non Workable Workable" at bounding box center [138, 192] width 41 height 13
checkbox input "true"
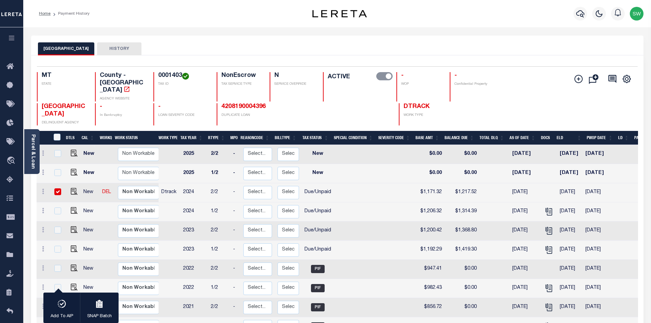
click at [202, 49] on div "FERGUS COUNTY HISTORY" at bounding box center [337, 48] width 599 height 13
click at [582, 16] on icon "button" at bounding box center [580, 14] width 8 height 8
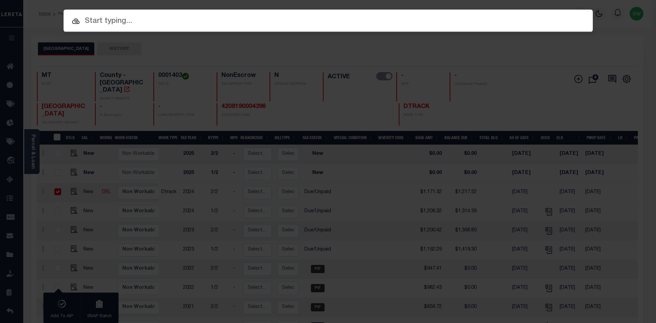
click at [113, 24] on input "text" at bounding box center [328, 21] width 529 height 12
paste input "4210240015548"
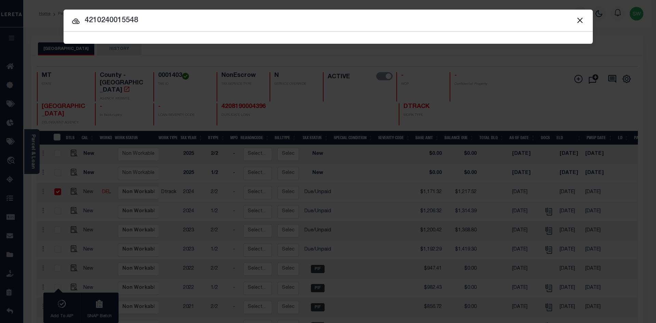
click at [161, 21] on input "4210240015548" at bounding box center [328, 21] width 529 height 12
type input "4210240015548"
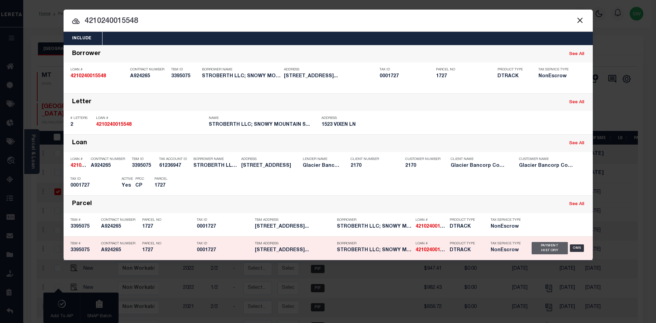
click at [553, 253] on div "Payment History" at bounding box center [550, 248] width 37 height 12
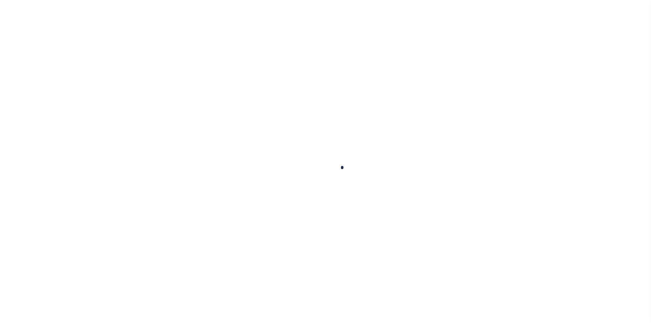
checkbox input "false"
type textarea "Refer 2024 1/2 line for Doc"
type input "[DATE]"
select select "DUE"
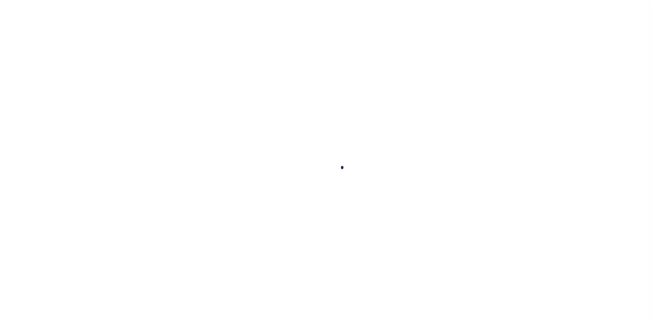
type input "$1,192.29"
type input "$227.01"
type input "$0"
type input "$1,419.3"
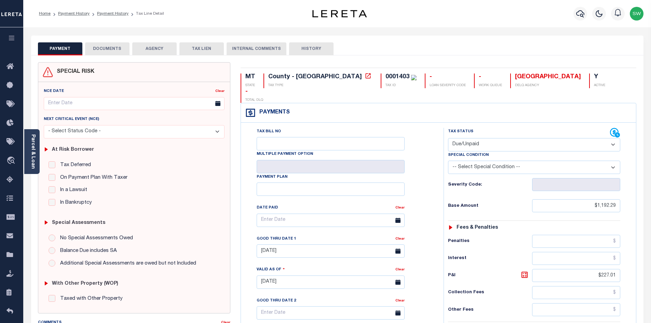
click at [110, 49] on button "DOCUMENTS" at bounding box center [107, 48] width 44 height 13
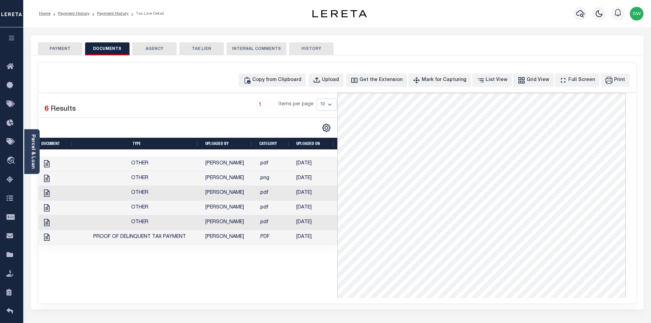
click at [245, 273] on div "1 Selected 6 Results 1 Items per page 10 25 50 100" at bounding box center [188, 195] width 299 height 205
click at [339, 81] on div "Upload" at bounding box center [330, 81] width 17 height 8
select select "POP"
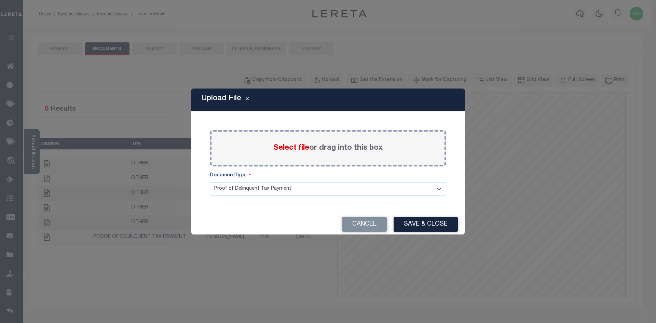
click at [300, 150] on span "Select file" at bounding box center [291, 148] width 36 height 8
click at [0, 0] on input "Select file or drag into this box" at bounding box center [0, 0] width 0 height 0
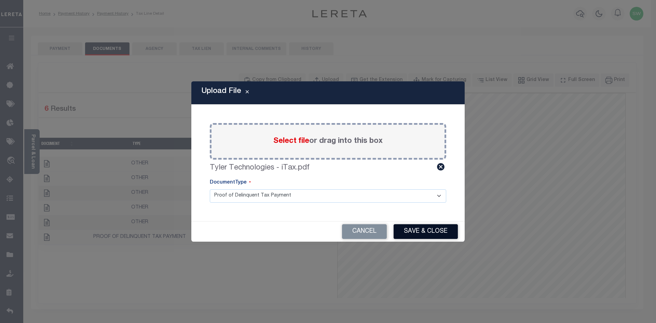
click at [440, 229] on button "Save & Close" at bounding box center [426, 231] width 64 height 15
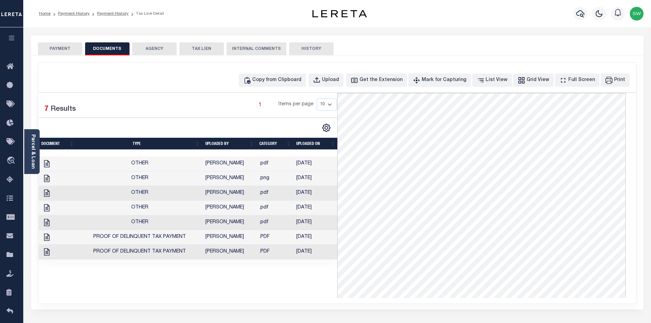
click at [297, 290] on div "1 Selected 7 Results 1 Items per page 10 25 50 100" at bounding box center [188, 195] width 299 height 205
click at [243, 294] on div "1 Selected 7 Results 1 Items per page 10 25 50 100" at bounding box center [188, 195] width 299 height 205
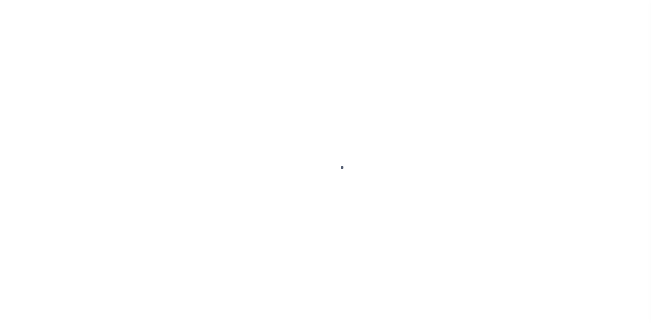
select select "DUE"
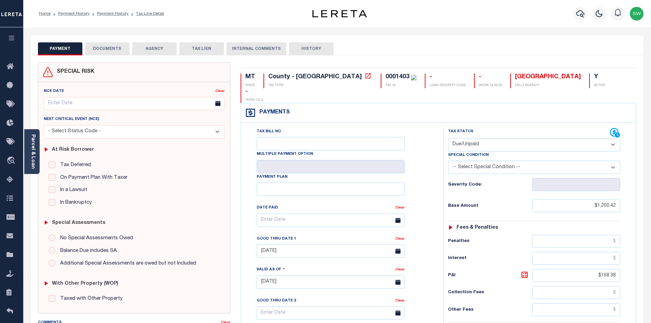
click at [108, 48] on button "DOCUMENTS" at bounding box center [107, 48] width 44 height 13
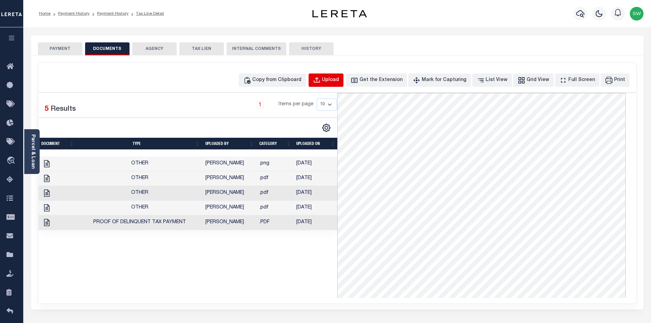
click at [339, 78] on div "Upload" at bounding box center [330, 81] width 17 height 8
select select "POP"
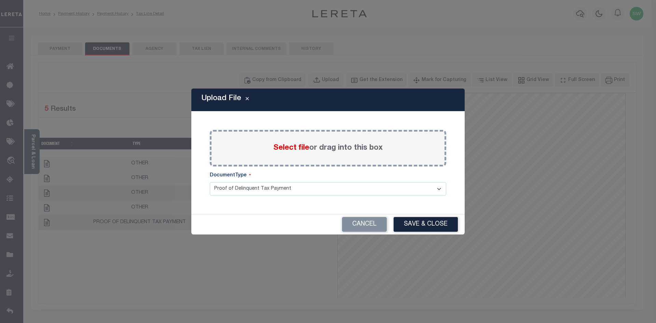
click at [279, 147] on span "Select file" at bounding box center [291, 148] width 36 height 8
click at [0, 0] on input "Select file or drag into this box" at bounding box center [0, 0] width 0 height 0
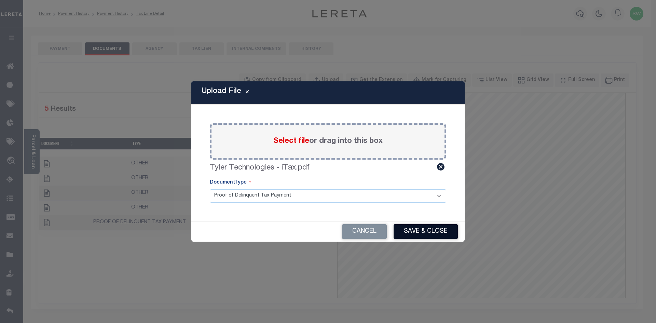
click at [432, 229] on button "Save & Close" at bounding box center [426, 231] width 64 height 15
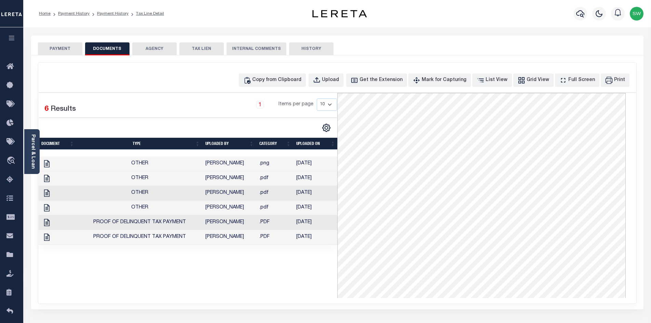
click at [301, 289] on div "1 Selected 6 Results 1 Items per page 10 25 50 100" at bounding box center [188, 195] width 299 height 205
click at [113, 82] on div "Copy from Clipboard Upload Get the Extension Mark for Capturing Got it List Vie…" at bounding box center [337, 79] width 597 height 13
click at [291, 276] on div "1 Selected 6 Results 1 Items per page 10 25 50 100" at bounding box center [188, 195] width 299 height 205
click at [295, 275] on div "1 Selected 6 Results 1 Items per page 10 25 50 100" at bounding box center [188, 195] width 299 height 205
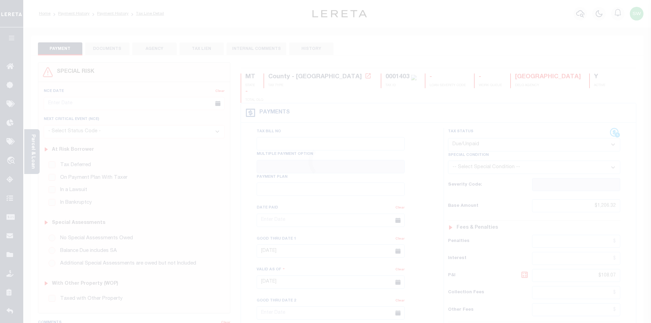
select select "DUE"
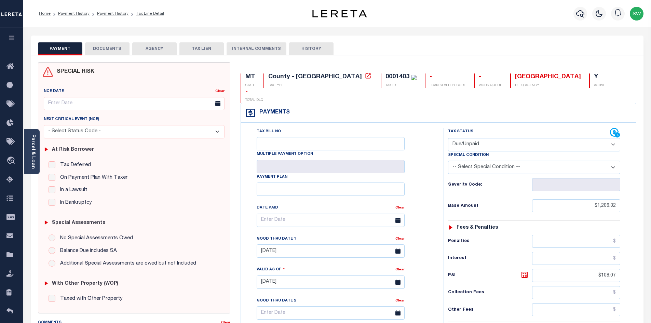
click at [112, 52] on button "DOCUMENTS" at bounding box center [107, 48] width 44 height 13
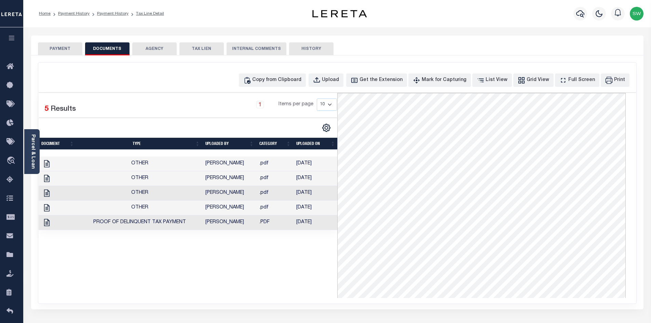
drag, startPoint x: 271, startPoint y: 252, endPoint x: 283, endPoint y: 246, distance: 13.0
click at [272, 252] on div "1 Selected 5 Results 1 Items per page 10 25 50 100" at bounding box center [188, 195] width 299 height 205
click at [320, 77] on icon "button" at bounding box center [317, 81] width 8 height 8
select select "POP"
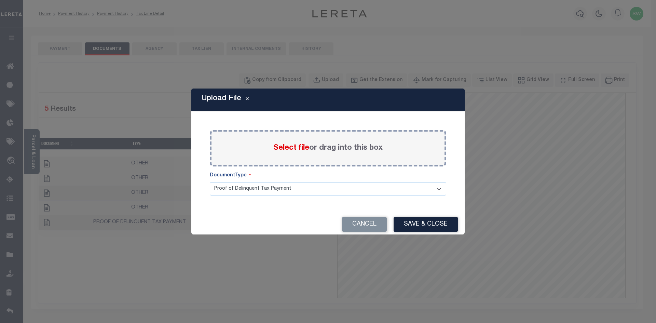
click at [254, 154] on div "Select file or drag into this box" at bounding box center [328, 148] width 236 height 37
click at [279, 146] on span "Select file" at bounding box center [291, 148] width 36 height 8
click at [0, 0] on input "Select file or drag into this box" at bounding box center [0, 0] width 0 height 0
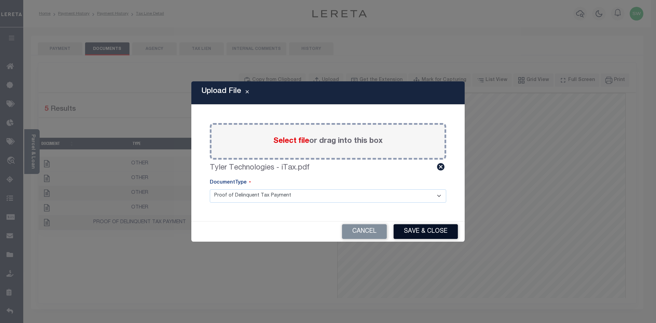
click at [423, 230] on button "Save & Close" at bounding box center [426, 231] width 64 height 15
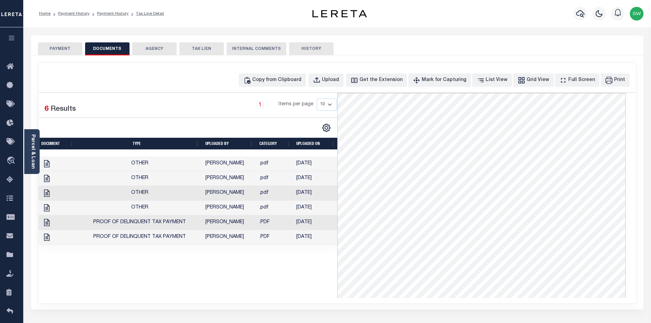
click at [291, 287] on div "1 Selected 6 Results 1 Items per page 10 25 50 100" at bounding box center [188, 195] width 299 height 205
click at [297, 279] on div "1 Selected 6 Results 1 Items per page 10 25 50 100" at bounding box center [188, 195] width 299 height 205
click at [286, 274] on div "1 Selected 6 Results 1 Items per page 10 25 50 100" at bounding box center [188, 195] width 299 height 205
click at [297, 274] on div "1 Selected 6 Results 1 Items per page 10 25 50 100" at bounding box center [188, 195] width 299 height 205
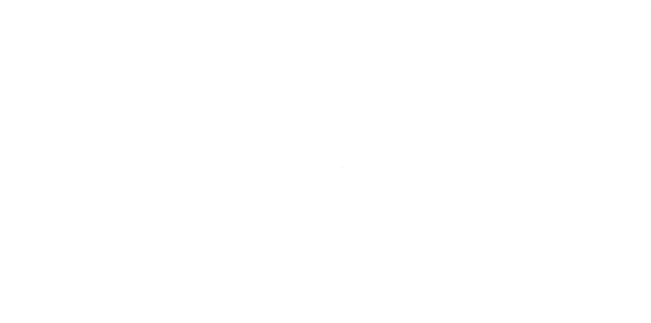
select select "DUE"
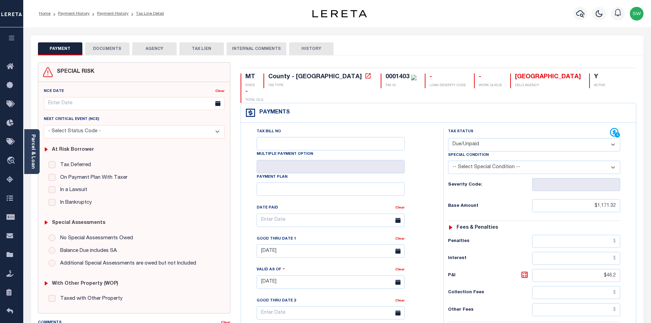
drag, startPoint x: 113, startPoint y: 45, endPoint x: 126, endPoint y: 46, distance: 13.4
click at [112, 44] on button "DOCUMENTS" at bounding box center [107, 48] width 44 height 13
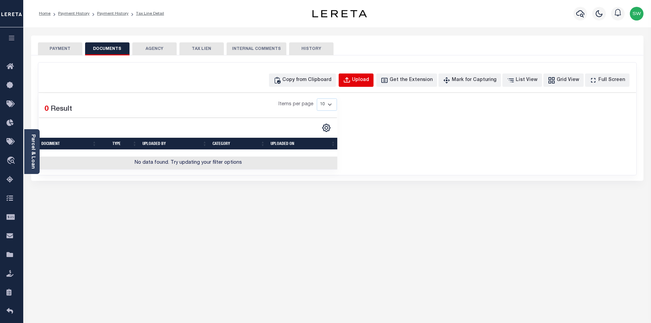
click at [369, 83] on div "Upload" at bounding box center [360, 81] width 17 height 8
select select "POP"
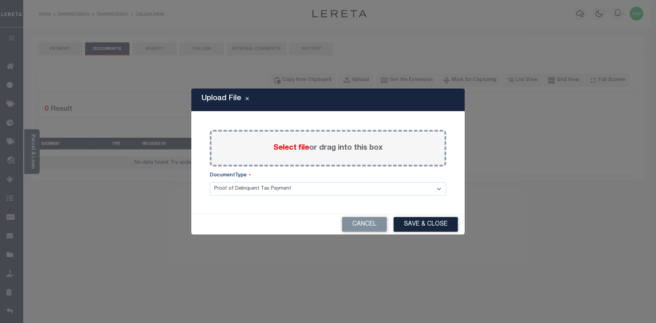
click at [267, 150] on div "Select file or drag into this box" at bounding box center [328, 148] width 236 height 37
click at [280, 153] on label "Select file or drag into this box" at bounding box center [327, 147] width 109 height 11
click at [0, 0] on input "Select file or drag into this box" at bounding box center [0, 0] width 0 height 0
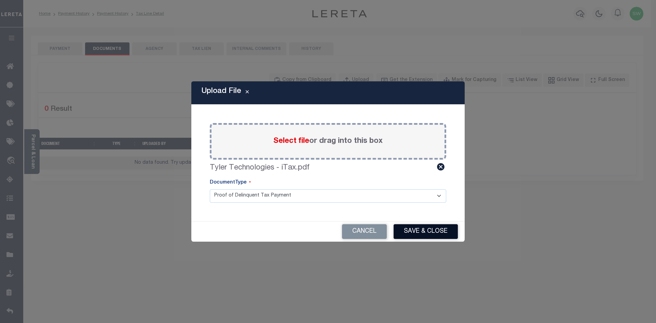
click at [426, 229] on button "Save & Close" at bounding box center [426, 231] width 64 height 15
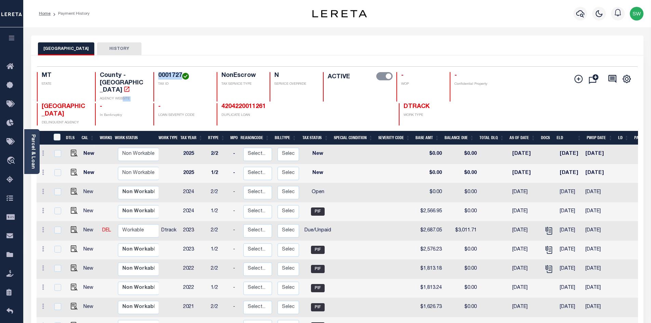
drag, startPoint x: 181, startPoint y: 73, endPoint x: 123, endPoint y: 80, distance: 58.8
click at [123, 80] on div "MT STATE County - MT AGENCY WEBSITE 0001727 TAX ID NonEscrow TAX SERVICE TYPE N…" at bounding box center [287, 86] width 500 height 29
click at [173, 61] on div "Selected 14 Results 1 Items per page 25 50 100 MT STATE 0001727" at bounding box center [337, 258] width 612 height 406
drag, startPoint x: 181, startPoint y: 73, endPoint x: 158, endPoint y: 77, distance: 22.9
click at [158, 77] on h4 "0001727" at bounding box center [183, 76] width 50 height 8
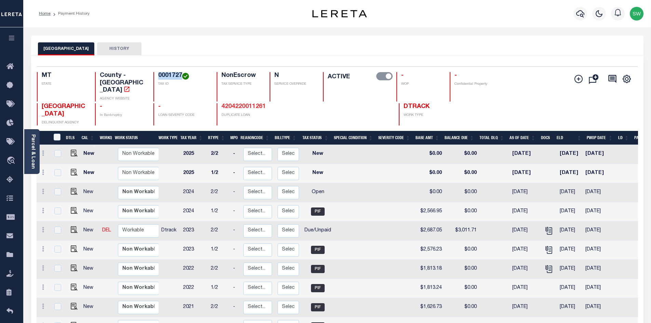
copy h4 "0001727"
click at [41, 228] on link at bounding box center [43, 230] width 8 height 5
click at [61, 250] on img at bounding box center [59, 253] width 7 height 7
select select "DUE"
type input "$2,687.05"
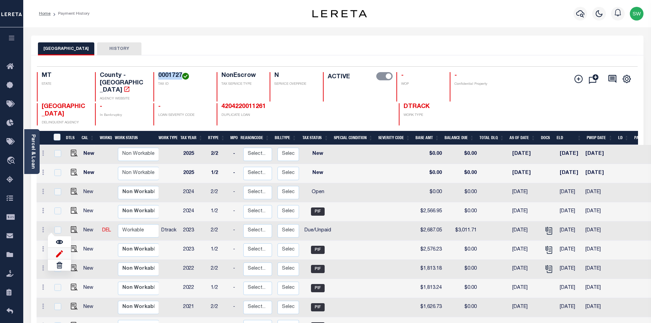
type input "$3,011.71"
type input "[DATE]"
type input "$324.66"
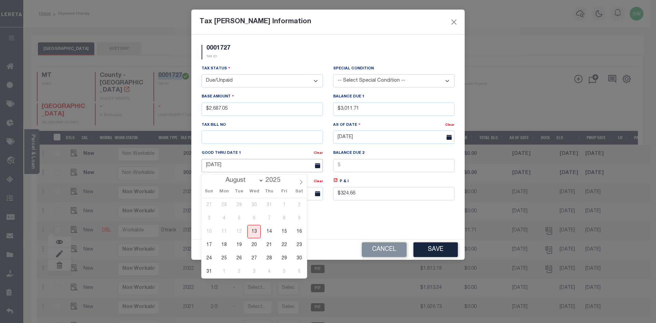
click at [221, 168] on input "[DATE]" at bounding box center [262, 165] width 121 height 13
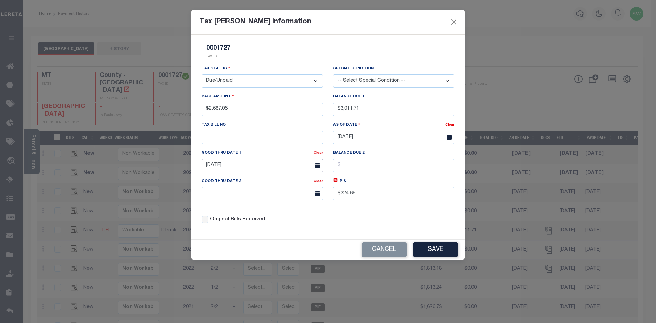
click at [226, 163] on input "[DATE]" at bounding box center [262, 165] width 121 height 13
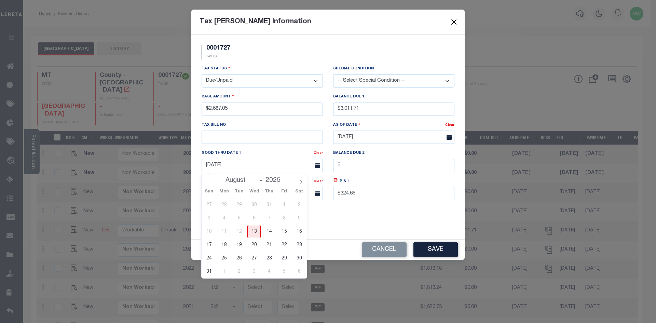
drag, startPoint x: 210, startPoint y: 272, endPoint x: 215, endPoint y: 269, distance: 5.4
click at [210, 272] on span "31" at bounding box center [208, 271] width 13 height 13
type input "[DATE]"
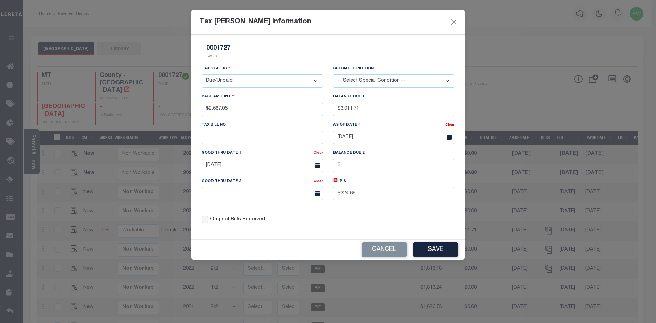
click at [322, 218] on div "Original Bills Received" at bounding box center [262, 220] width 121 height 8
click at [333, 226] on div "Tax Status - Select Status - Open Due/Unpaid Paid Incomplete No Tax Due Interna…" at bounding box center [327, 147] width 263 height 164
click at [334, 181] on icon at bounding box center [335, 180] width 2 height 2
click at [337, 181] on icon at bounding box center [336, 180] width 4 height 4
click at [337, 182] on icon at bounding box center [336, 180] width 4 height 4
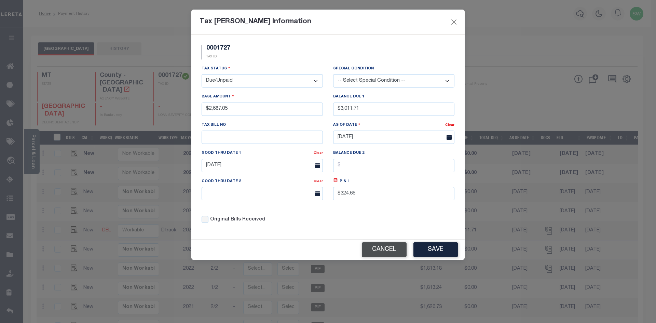
click at [389, 255] on button "Cancel" at bounding box center [384, 249] width 45 height 15
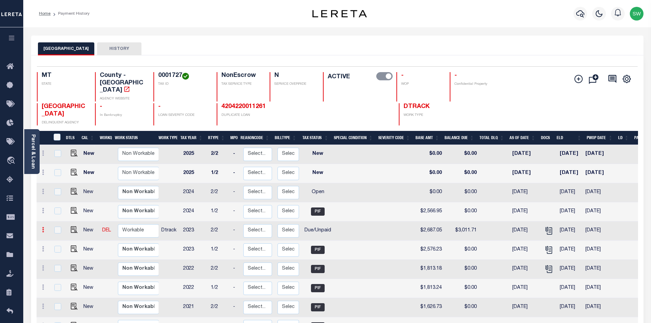
click at [41, 228] on link at bounding box center [43, 230] width 8 height 5
click at [56, 250] on img at bounding box center [59, 253] width 7 height 7
type input "$2,687.05"
type input "$3,011.71"
type input "[DATE]"
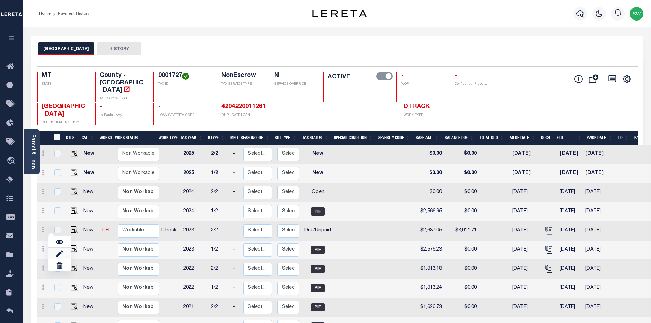
type input "$324.66"
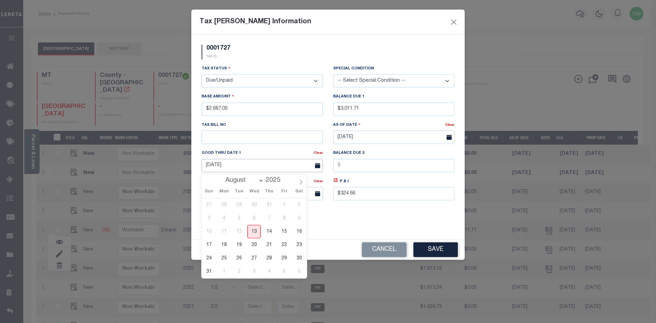
click at [223, 163] on input "[DATE]" at bounding box center [262, 165] width 121 height 13
click at [228, 166] on input "[DATE]" at bounding box center [262, 165] width 121 height 13
click at [209, 270] on span "31" at bounding box center [208, 271] width 13 height 13
type input "[DATE]"
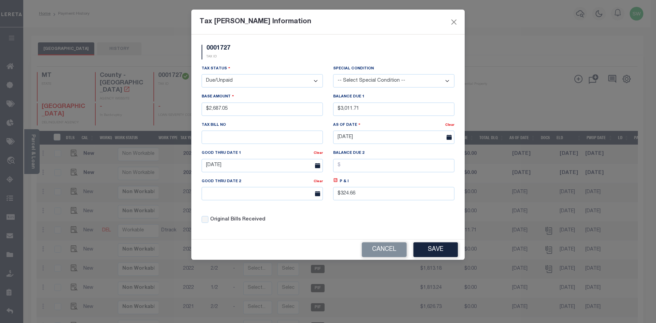
drag, startPoint x: 305, startPoint y: 222, endPoint x: 311, endPoint y: 203, distance: 20.0
click at [304, 222] on div "Original Bills Received" at bounding box center [262, 220] width 121 height 8
drag, startPoint x: 363, startPoint y: 112, endPoint x: 321, endPoint y: 109, distance: 42.5
click at [321, 109] on div "Tax Status - Select Status - Open Due/Unpaid Paid Incomplete No Tax Due Interna…" at bounding box center [327, 147] width 263 height 164
type input "$"
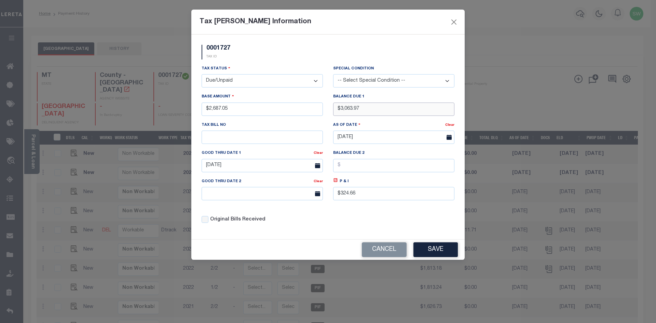
type input "$3,063.97"
click at [350, 226] on div "Tax Status - Select Status - Open Due/Unpaid Paid Incomplete No Tax Due Interna…" at bounding box center [327, 147] width 263 height 164
click at [335, 183] on icon at bounding box center [335, 180] width 5 height 5
type input "$376.92"
click at [340, 218] on div "Tax Status - Select Status - Open Due/Unpaid Paid Incomplete No Tax Due Interna…" at bounding box center [327, 147] width 263 height 164
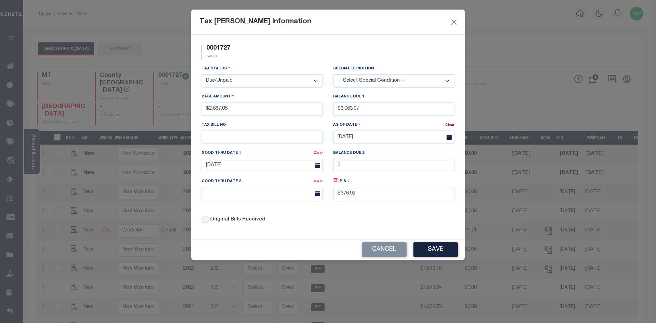
click at [341, 211] on div "Tax Status - Select Status - Open Due/Unpaid Paid Incomplete No Tax Due Interna…" at bounding box center [327, 147] width 263 height 164
click at [336, 182] on icon at bounding box center [335, 180] width 5 height 5
click at [346, 232] on div "0001727 TAX ID Installment: TaxID: 0001727 Tax Status Open" at bounding box center [327, 137] width 273 height 205
click at [434, 251] on button "Save" at bounding box center [435, 249] width 44 height 15
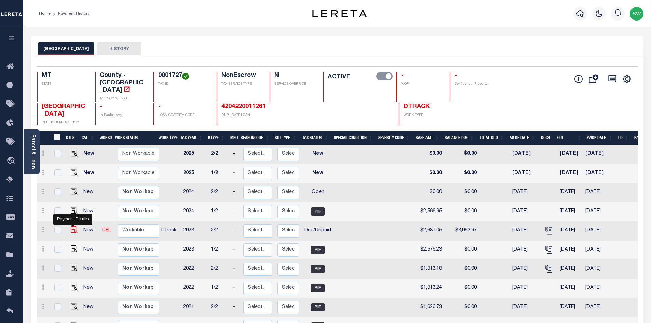
click at [72, 226] on img at bounding box center [74, 229] width 7 height 7
checkbox input "true"
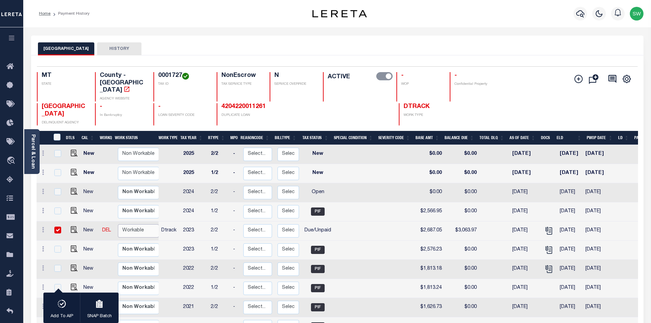
drag, startPoint x: 137, startPoint y: 216, endPoint x: 142, endPoint y: 215, distance: 5.7
click at [137, 224] on select "Non Workable Workable" at bounding box center [138, 230] width 41 height 13
checkbox input "false"
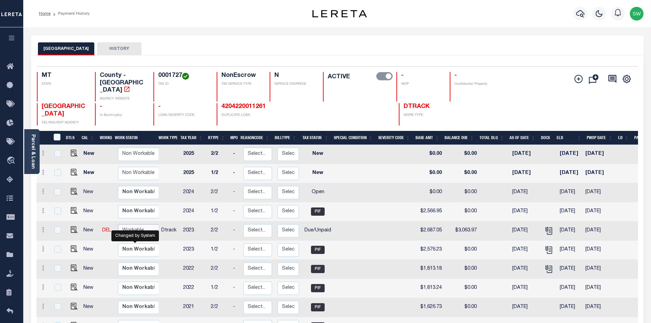
select select "true"
click at [118, 224] on select "Non Workable Workable" at bounding box center [138, 230] width 41 height 13
checkbox input "true"
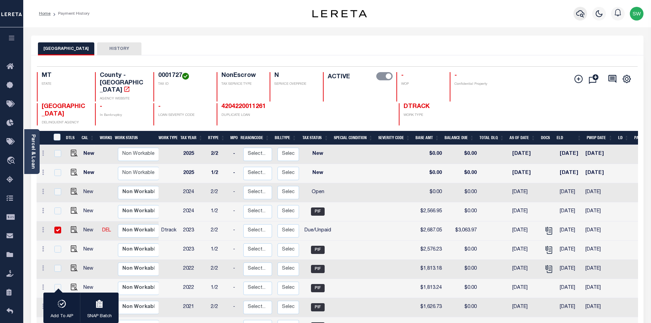
click at [579, 17] on icon "button" at bounding box center [580, 14] width 8 height 8
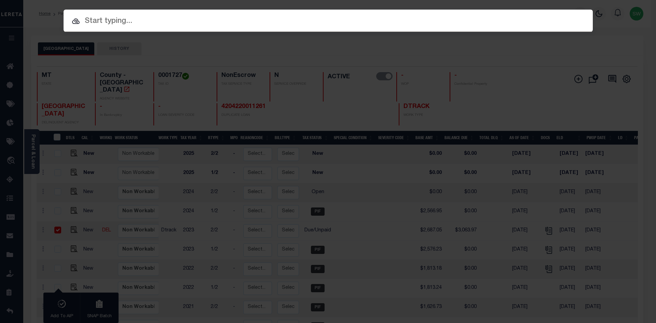
click at [108, 26] on input "text" at bounding box center [328, 21] width 529 height 12
paste input "4204240014679"
type input "4204240014679"
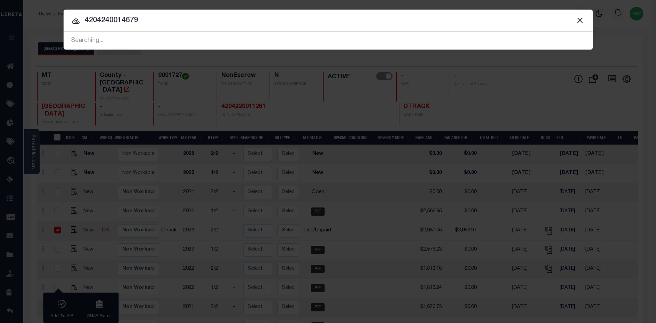
click at [153, 23] on input "4204240014679" at bounding box center [328, 21] width 529 height 12
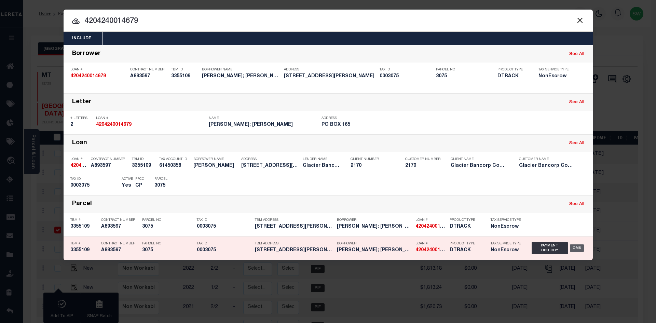
drag, startPoint x: 551, startPoint y: 250, endPoint x: 571, endPoint y: 241, distance: 21.4
click at [551, 250] on div "Payment History" at bounding box center [550, 248] width 37 height 12
